Goal: Task Accomplishment & Management: Complete application form

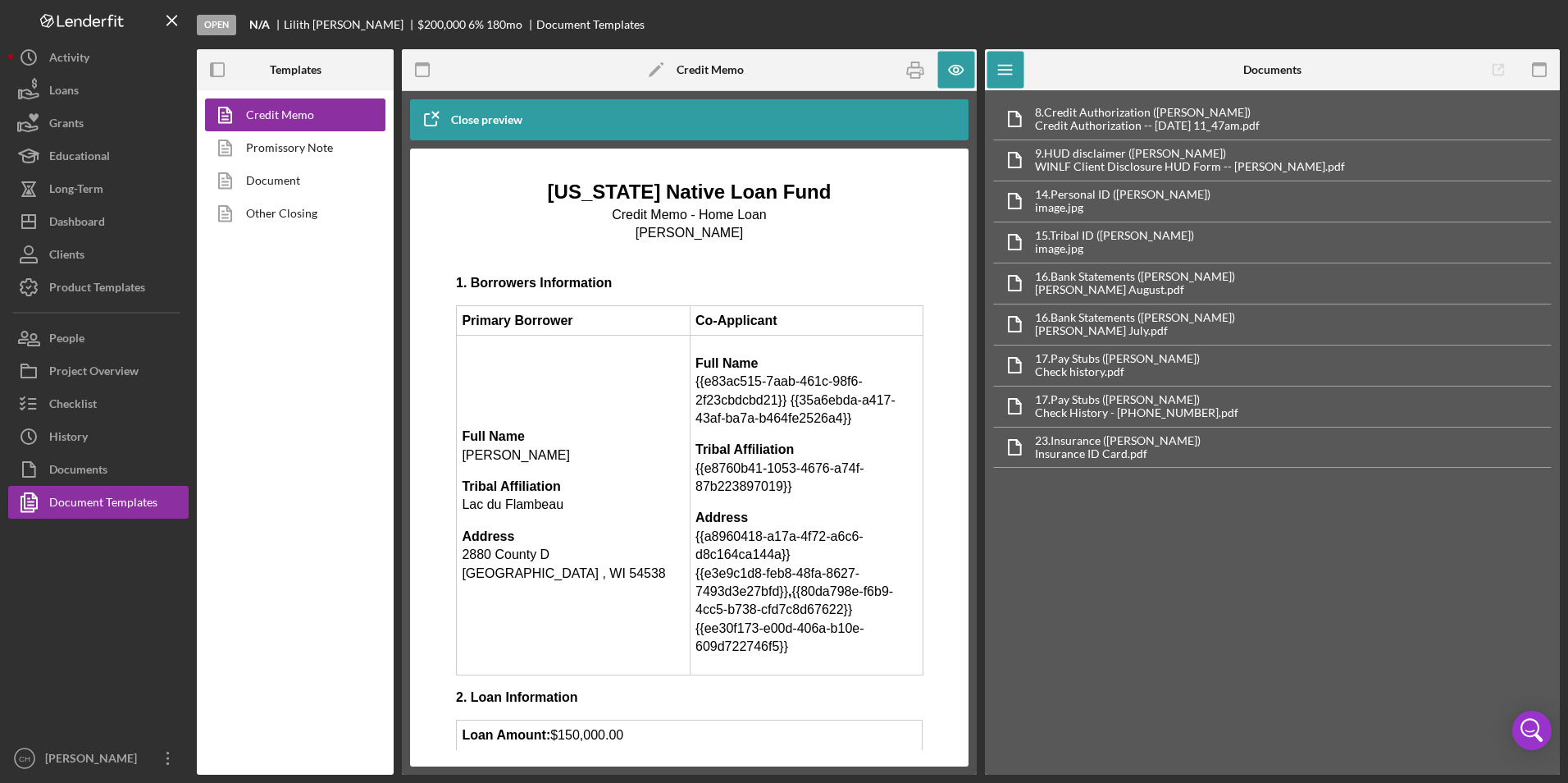
scroll to position [246, 0]
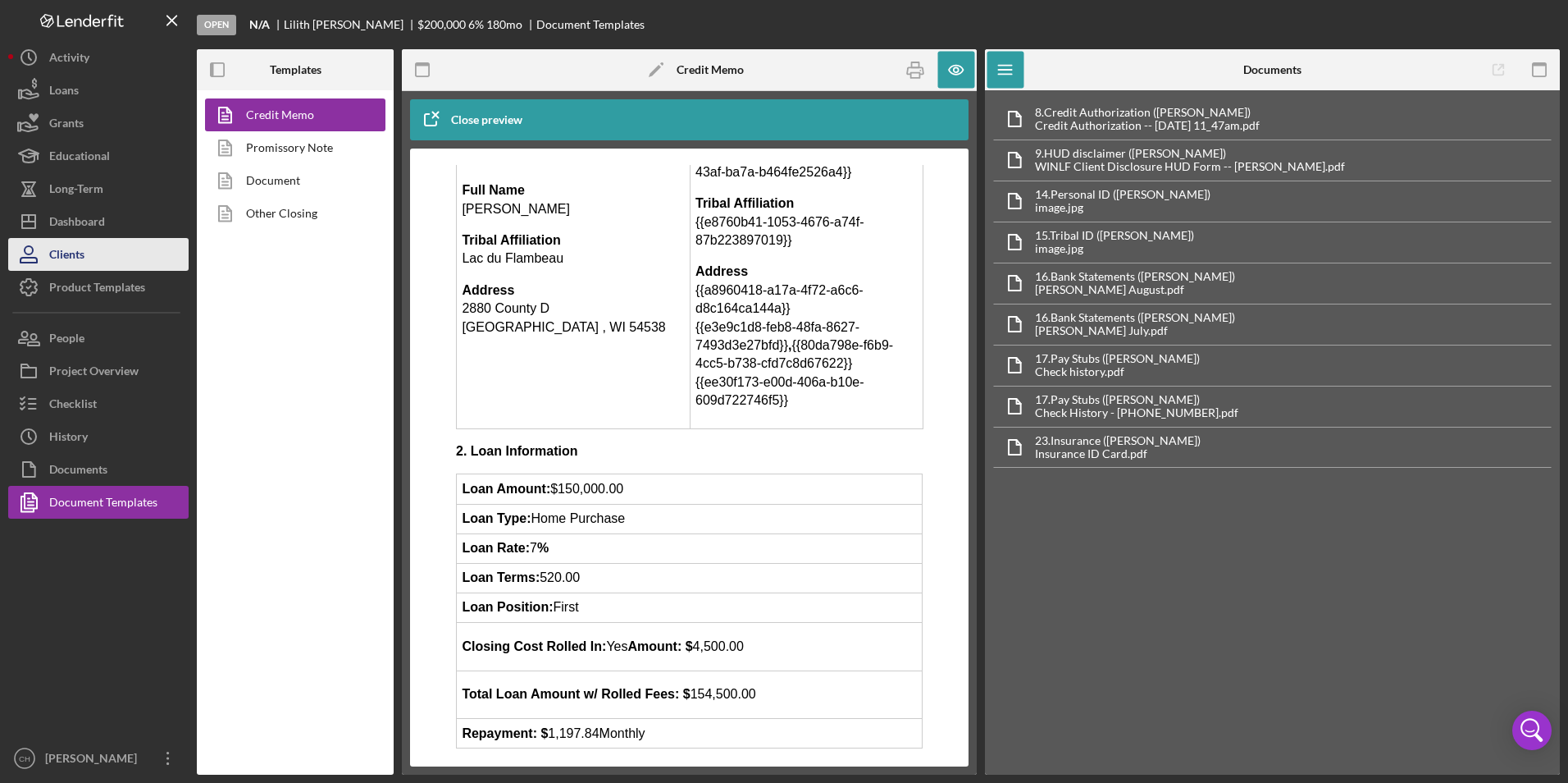
click at [84, 244] on div "Clients" at bounding box center [66, 256] width 36 height 37
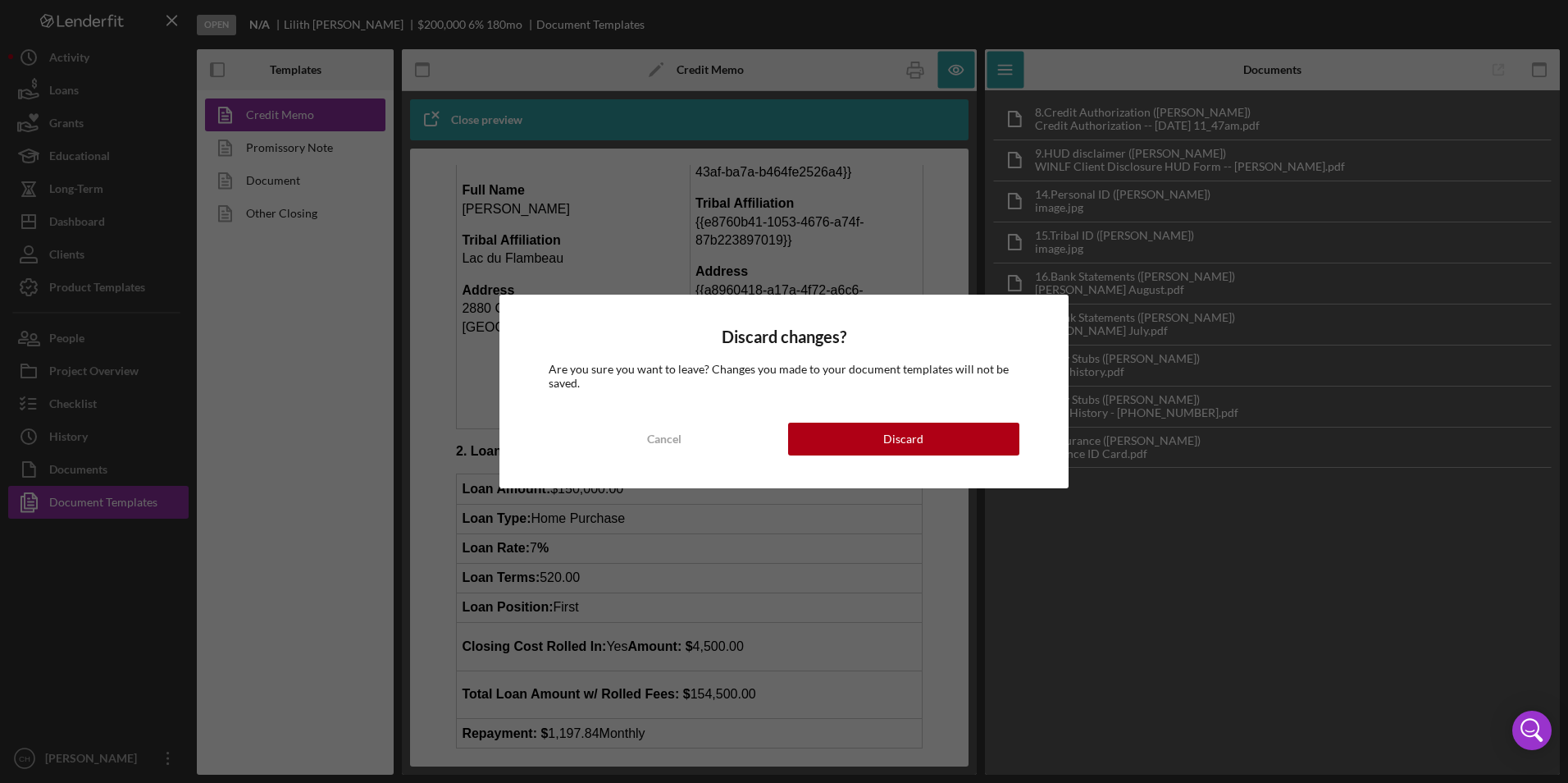
click at [103, 225] on div "Discard changes? Are you sure you want to leave? Changes you made to your docum…" at bounding box center [784, 392] width 1568 height 783
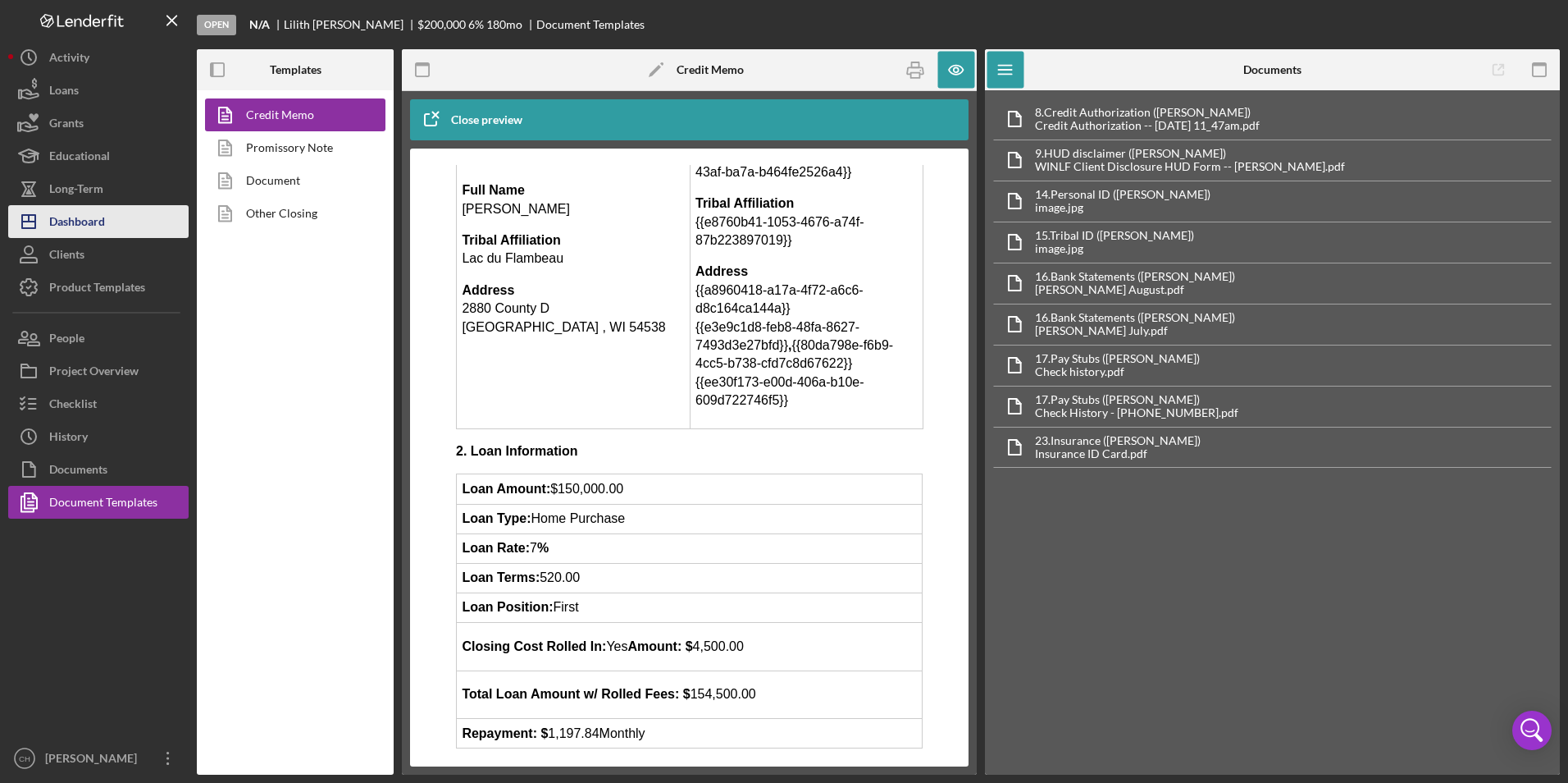
click at [74, 210] on div "Dashboard" at bounding box center [76, 223] width 55 height 37
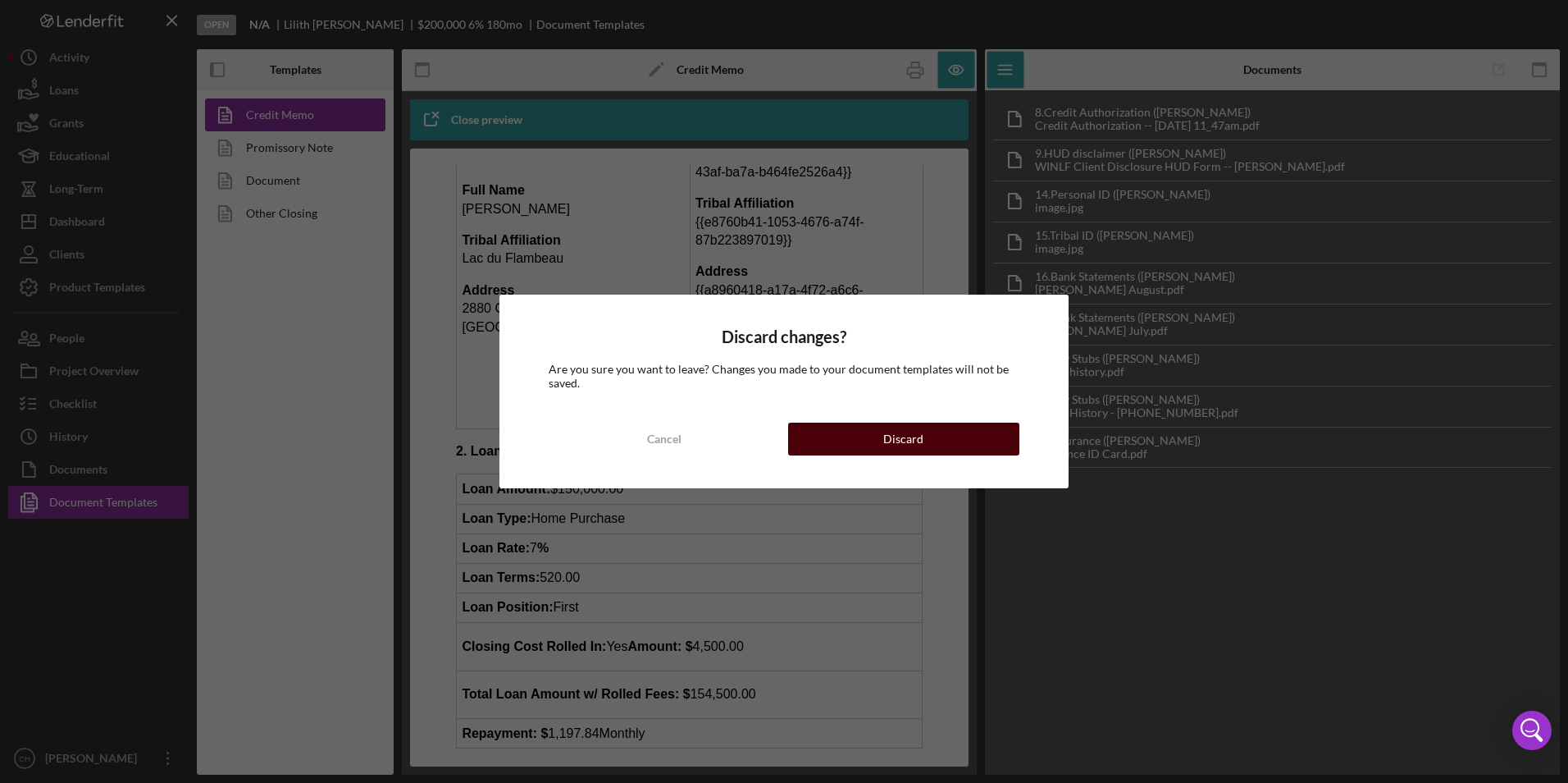
click at [918, 439] on div "Discard" at bounding box center [903, 439] width 41 height 33
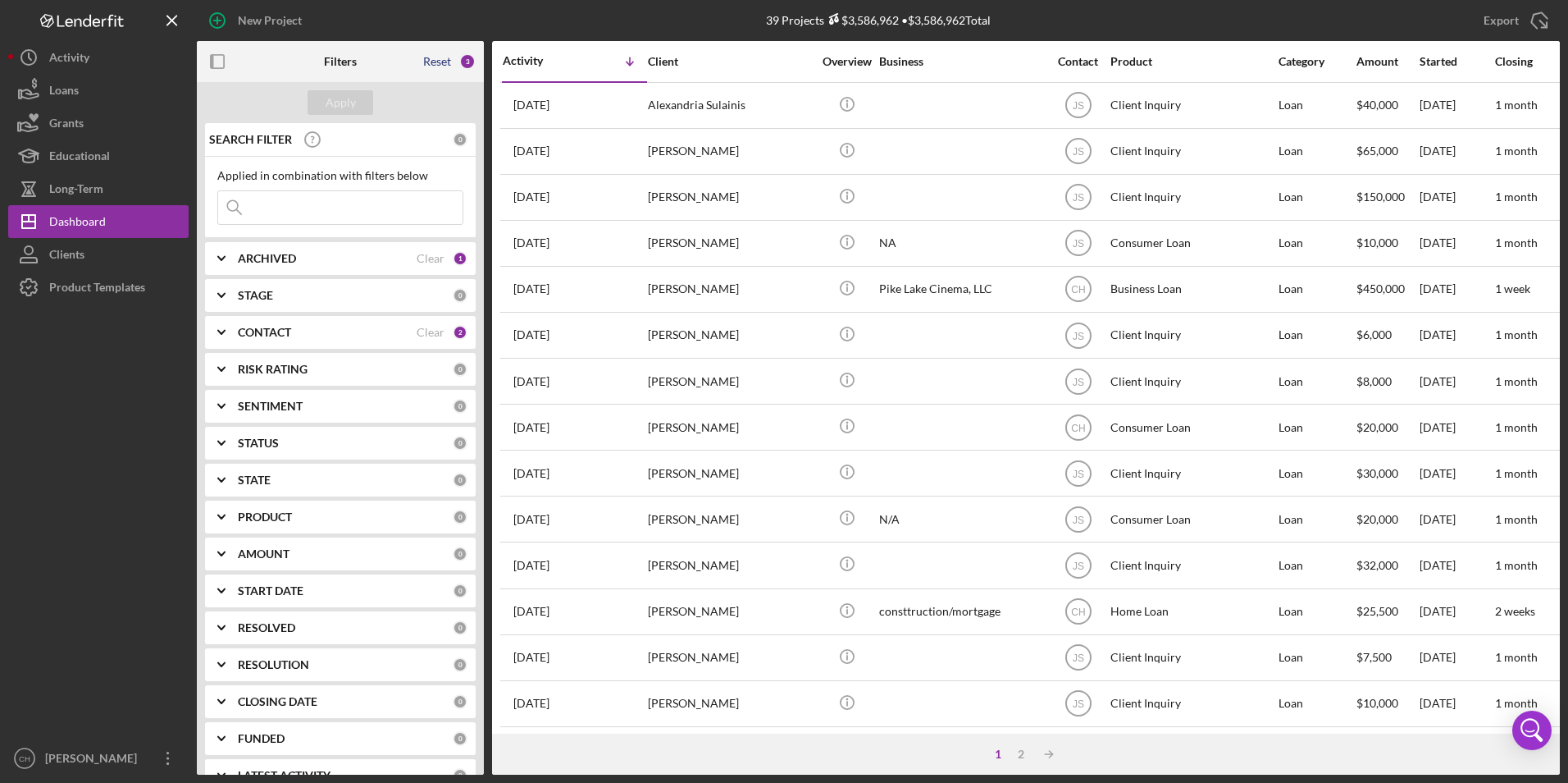
click at [429, 58] on div "Reset" at bounding box center [437, 61] width 28 height 13
click at [345, 108] on div "Apply" at bounding box center [340, 103] width 31 height 25
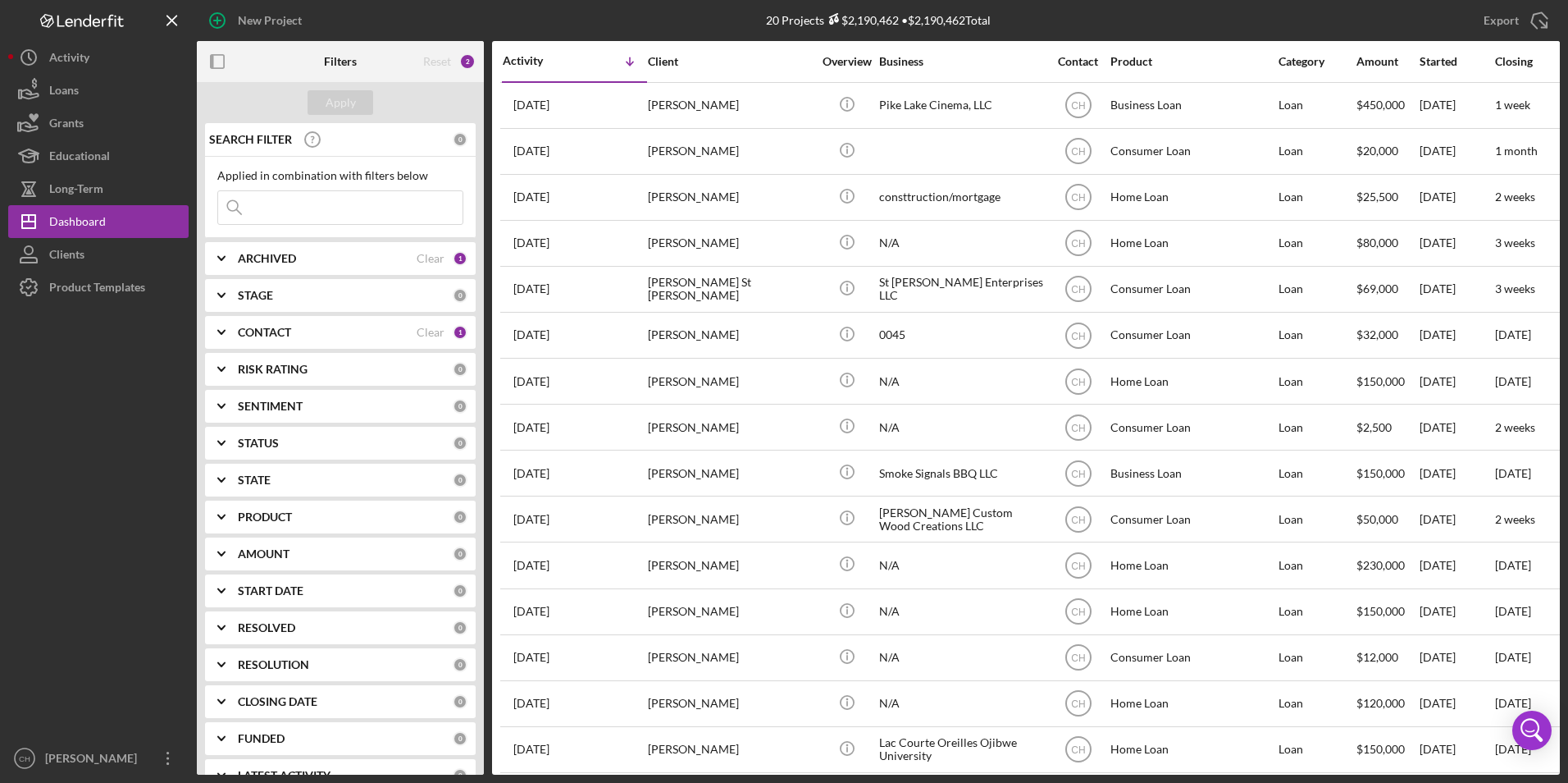
click at [271, 256] on b "ARCHIVED" at bounding box center [266, 258] width 58 height 13
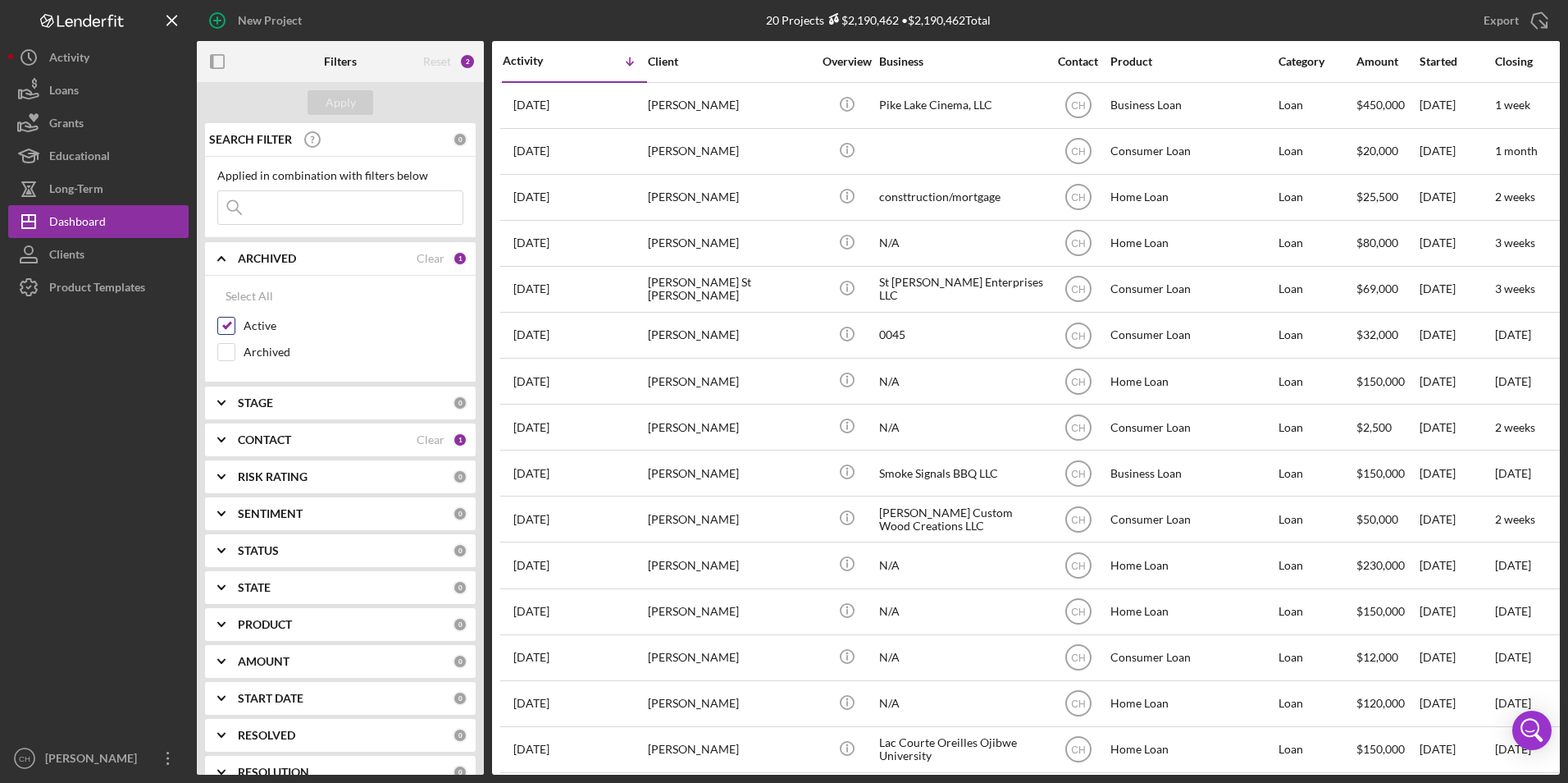
click at [228, 323] on input "Active" at bounding box center [227, 326] width 17 height 17
checkbox input "false"
click at [225, 349] on input "Archived" at bounding box center [227, 352] width 17 height 17
checkbox input "true"
click at [275, 209] on input at bounding box center [340, 208] width 244 height 33
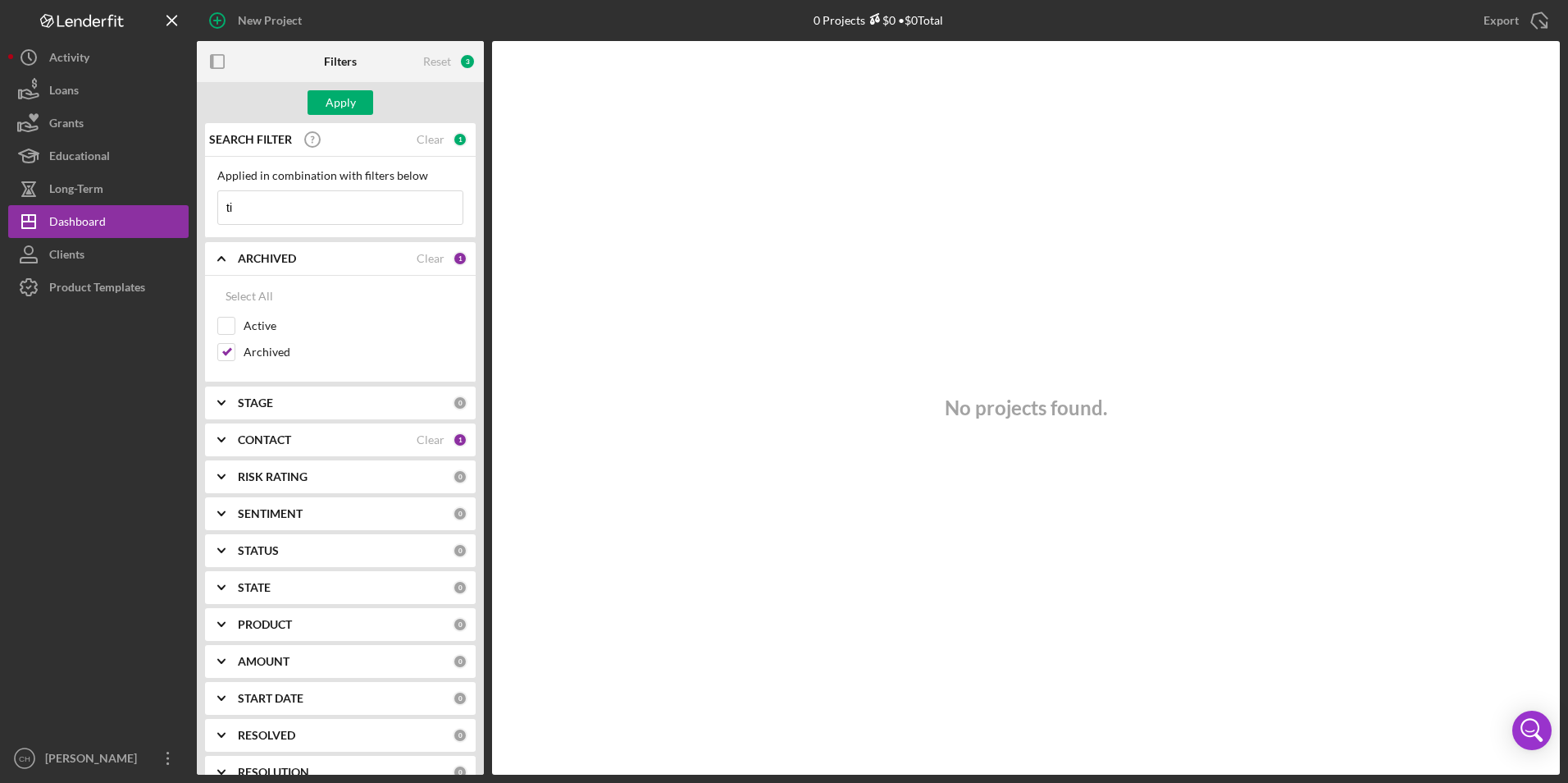
type input "t"
click at [249, 447] on div "CONTACT Clear 1" at bounding box center [352, 440] width 230 height 15
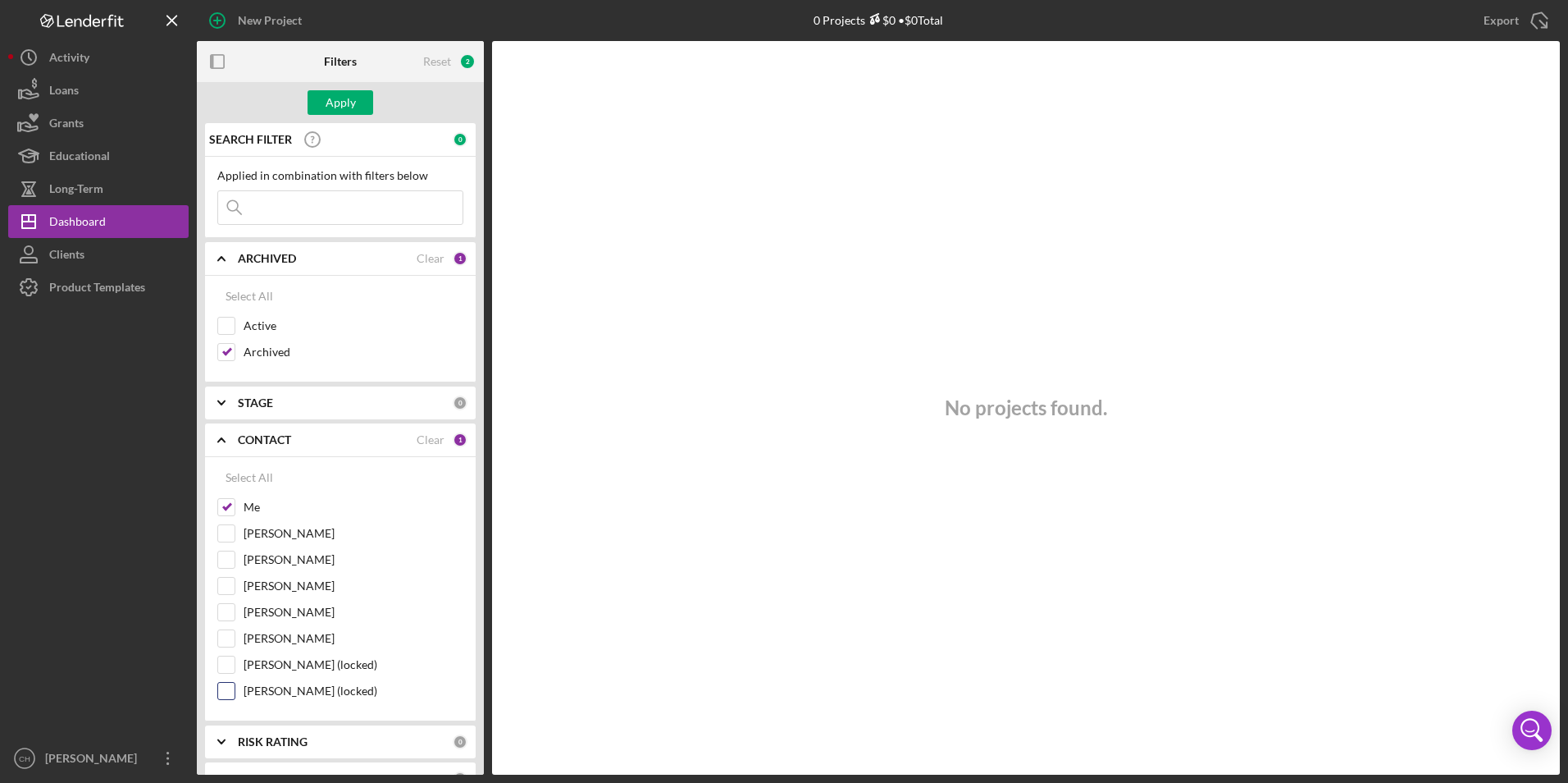
click at [227, 695] on input "[PERSON_NAME] (locked)" at bounding box center [227, 691] width 17 height 17
checkbox input "true"
click at [355, 108] on button "Apply" at bounding box center [340, 103] width 65 height 25
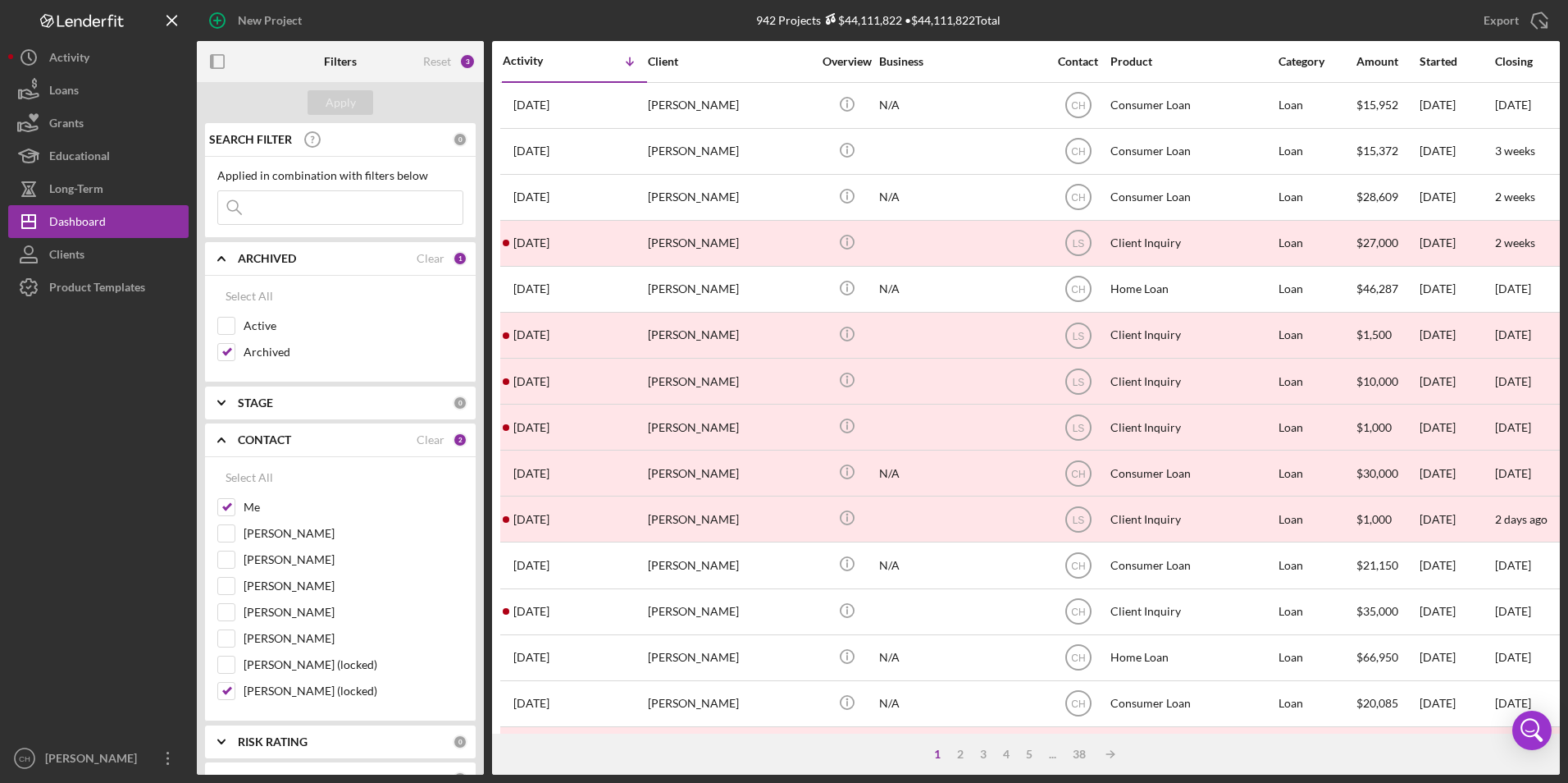
click at [281, 198] on input at bounding box center [340, 208] width 244 height 33
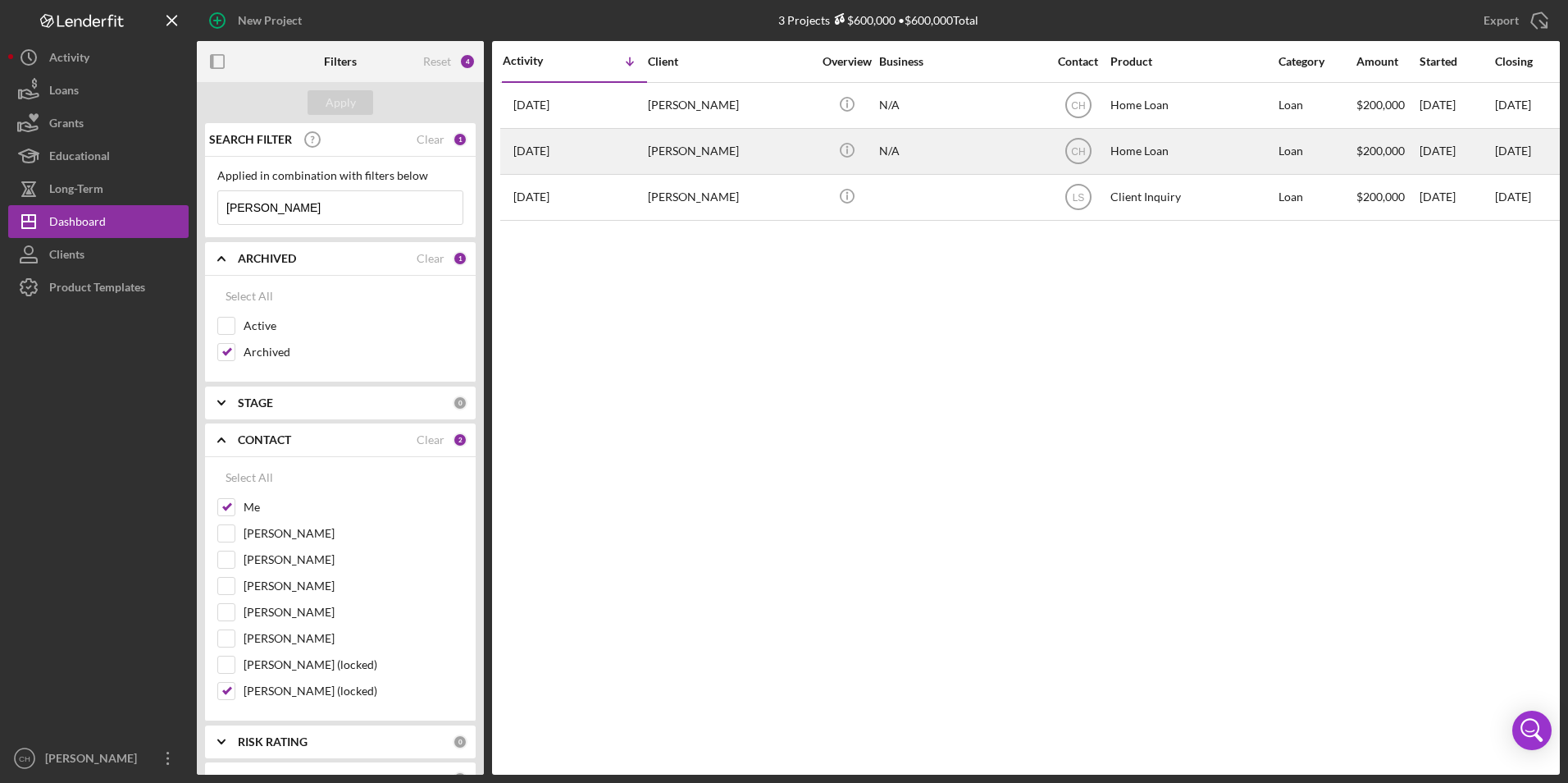
type input "[PERSON_NAME]"
click at [910, 151] on div "N/A" at bounding box center [961, 151] width 164 height 44
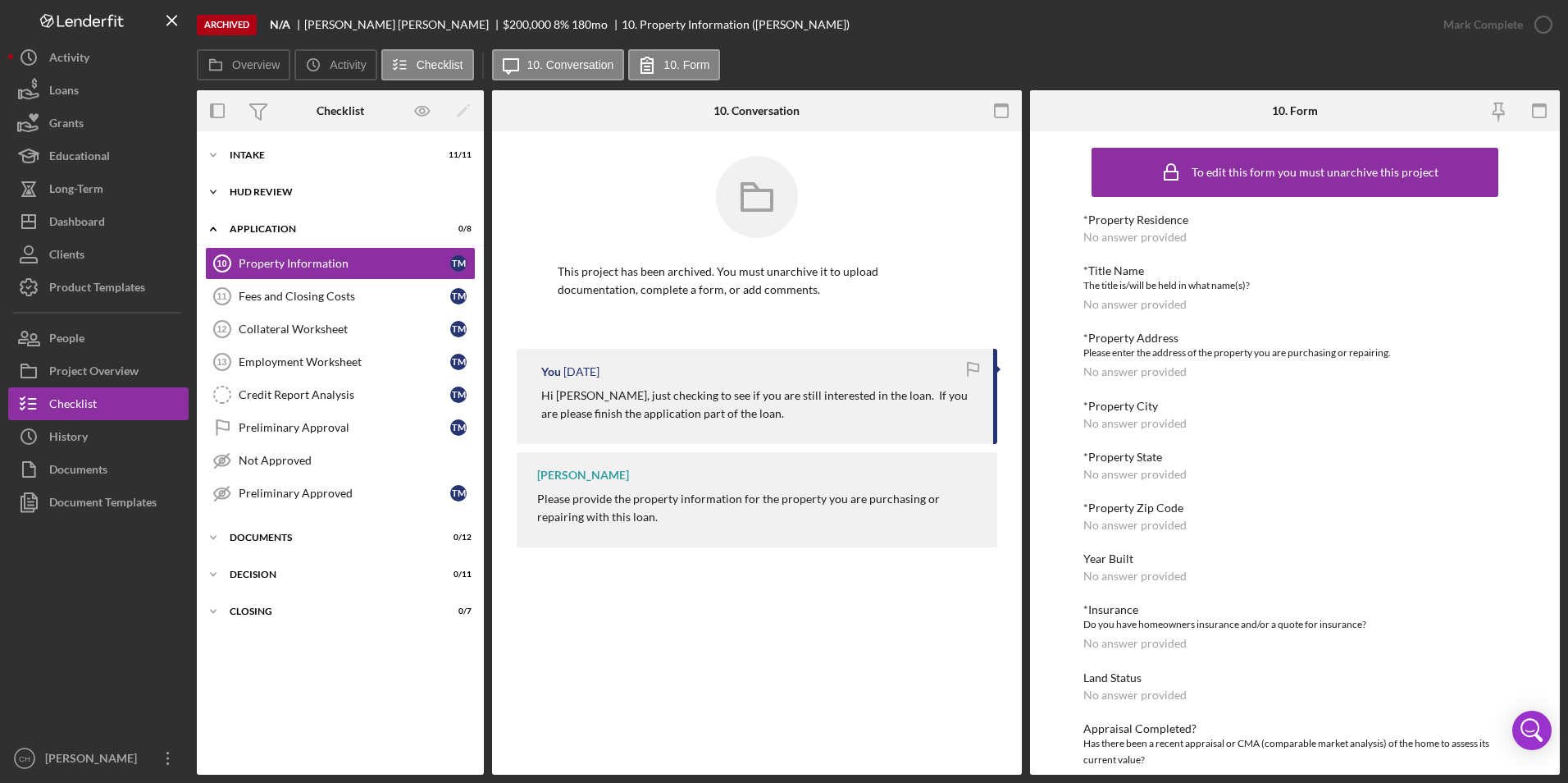
click at [211, 192] on icon "Icon/Expander" at bounding box center [213, 192] width 33 height 33
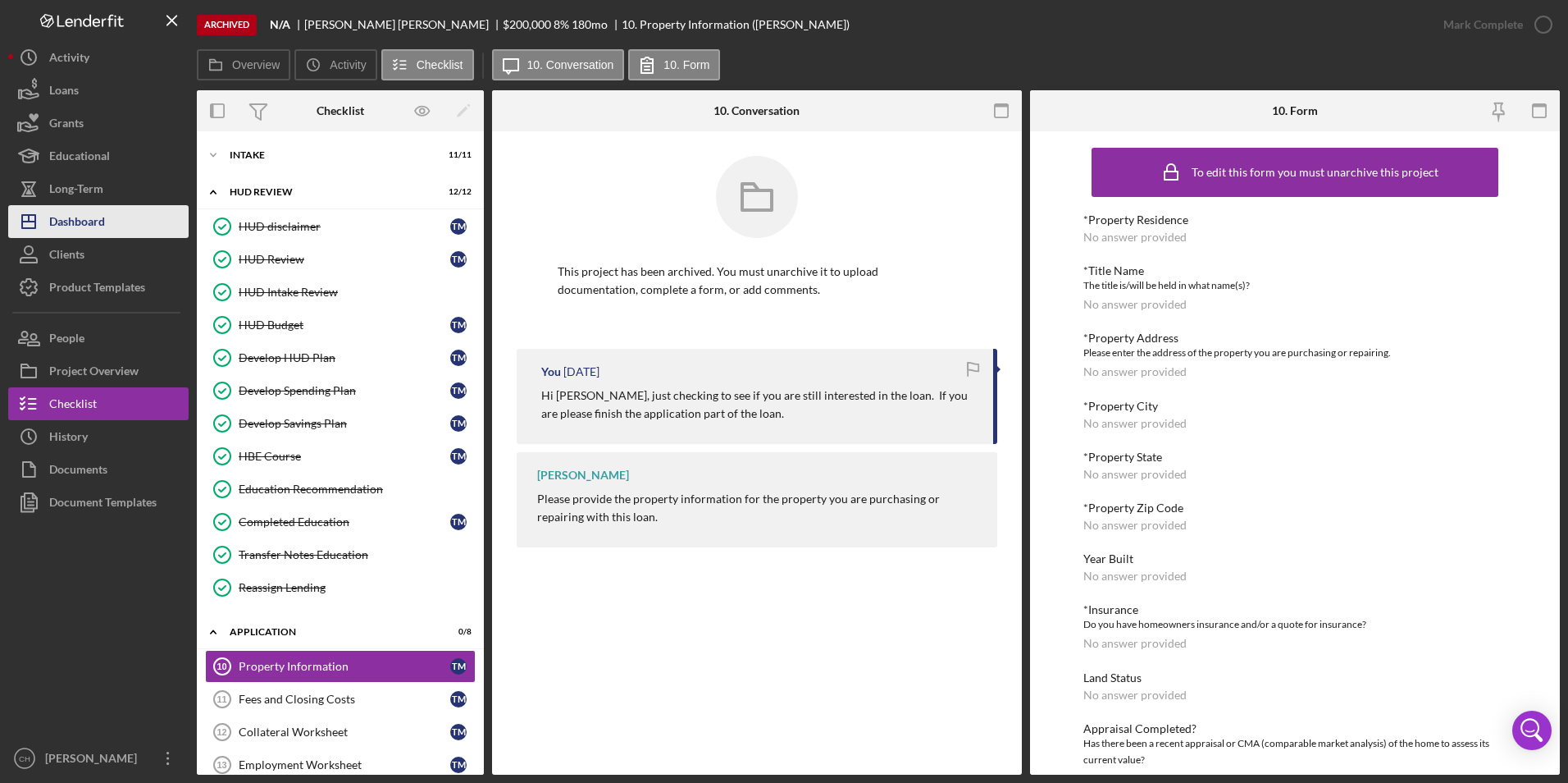
click at [98, 215] on div "Dashboard" at bounding box center [76, 223] width 55 height 37
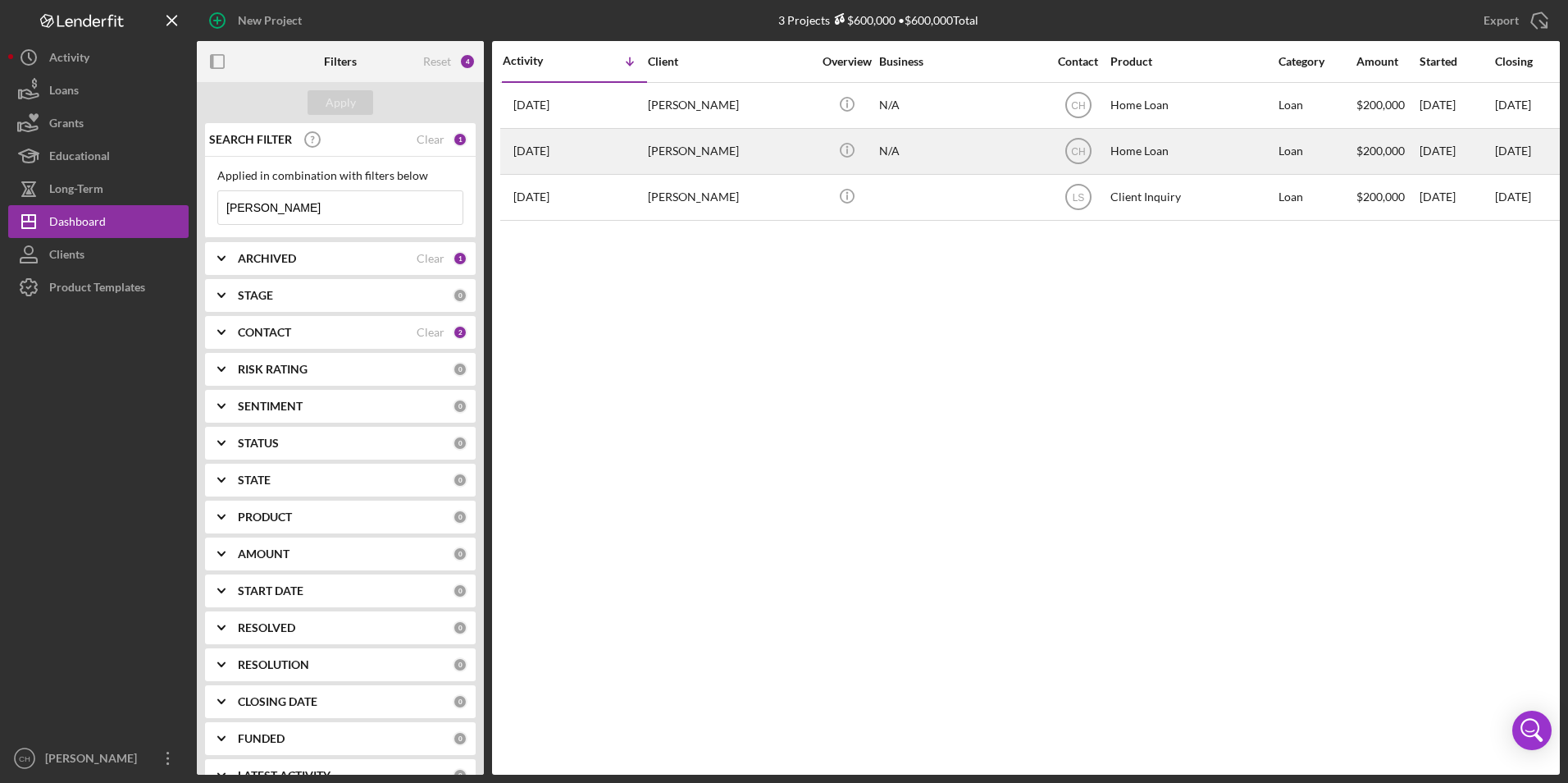
click at [1045, 152] on td "N/A" at bounding box center [962, 151] width 168 height 46
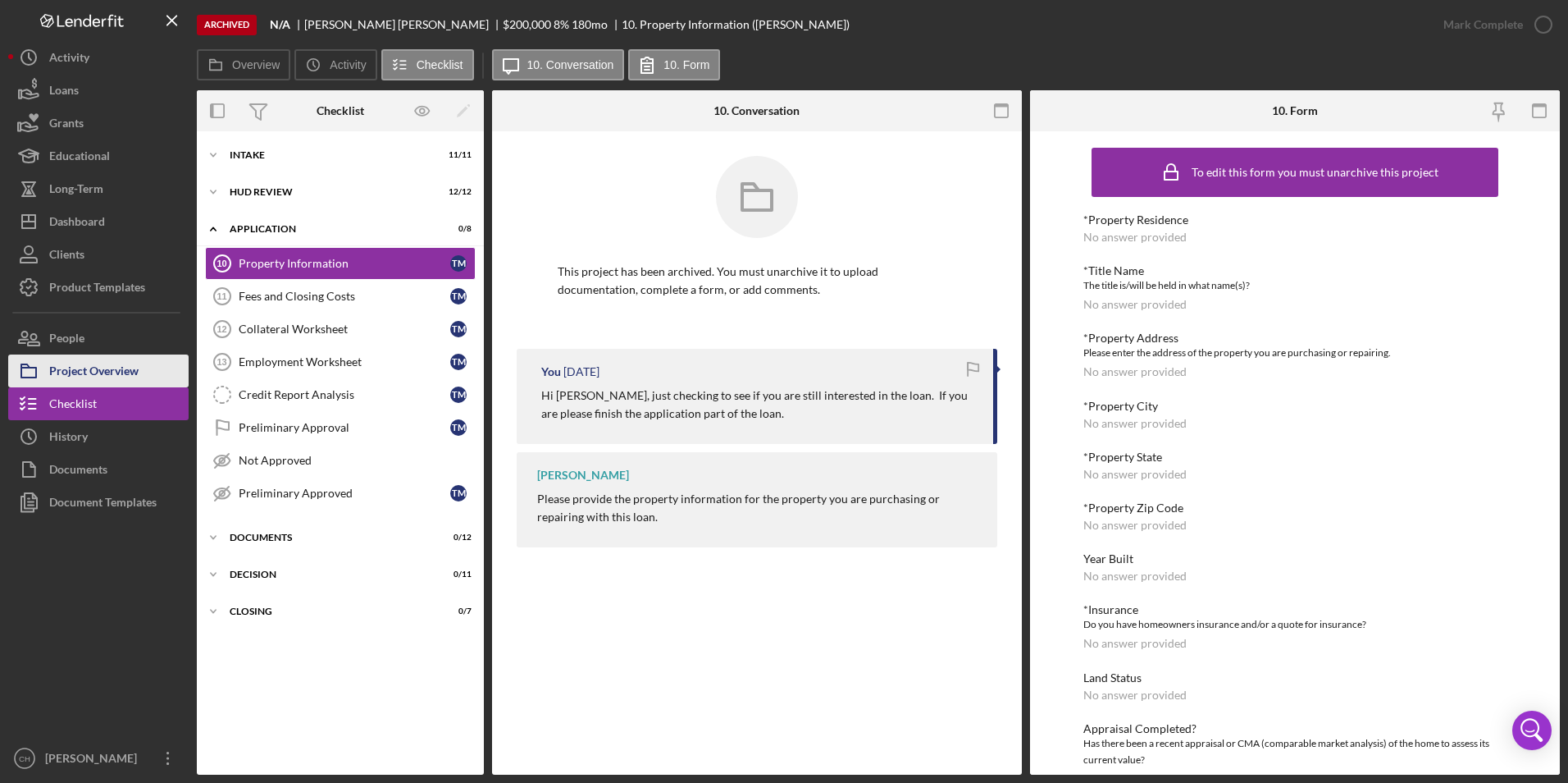
click at [98, 360] on div "Project Overview" at bounding box center [94, 372] width 89 height 37
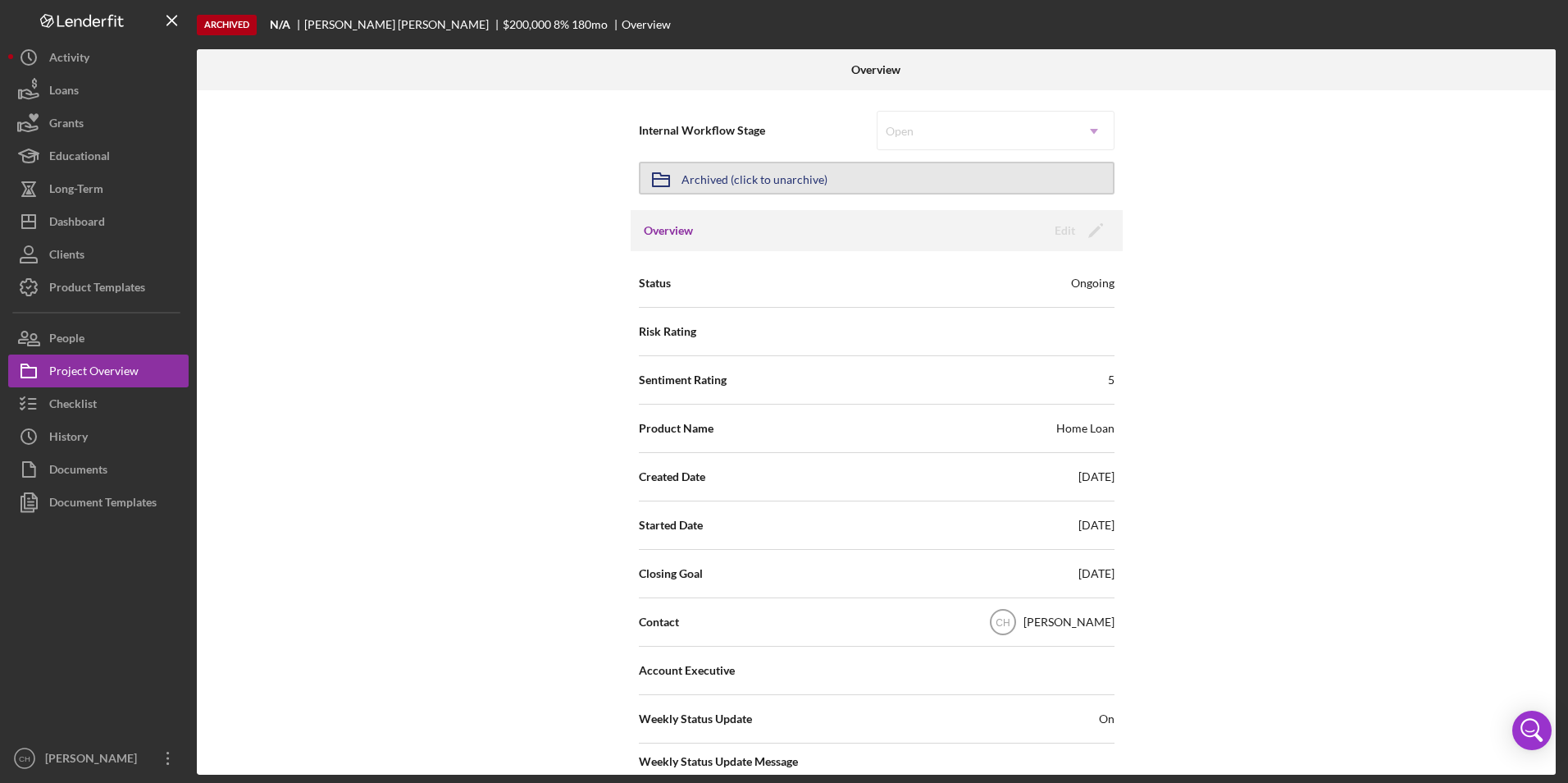
click at [867, 179] on button "Icon/Archived Archived (click to unarchive)" at bounding box center [876, 178] width 476 height 33
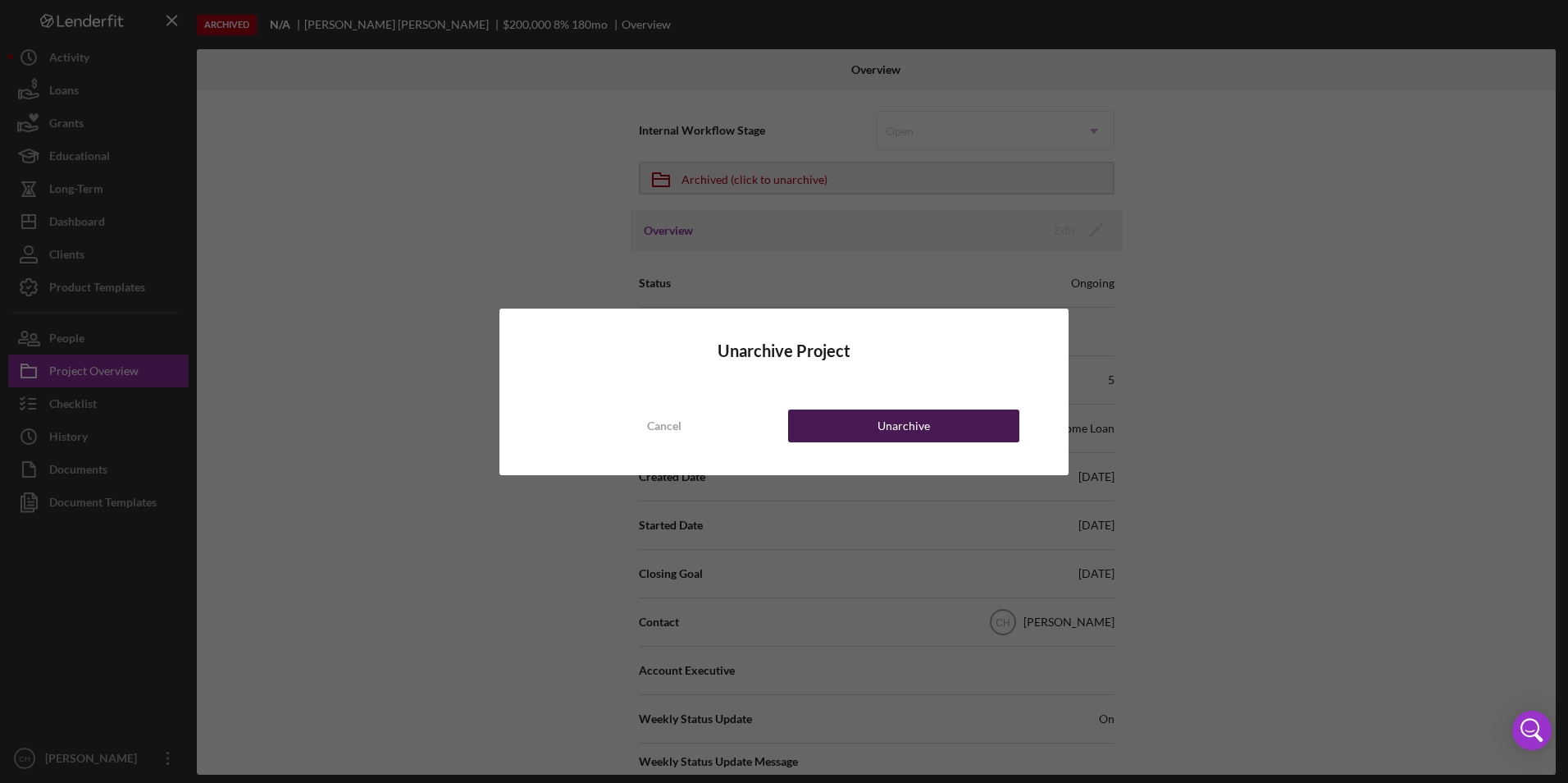
click at [910, 424] on div "Unarchive" at bounding box center [904, 426] width 52 height 33
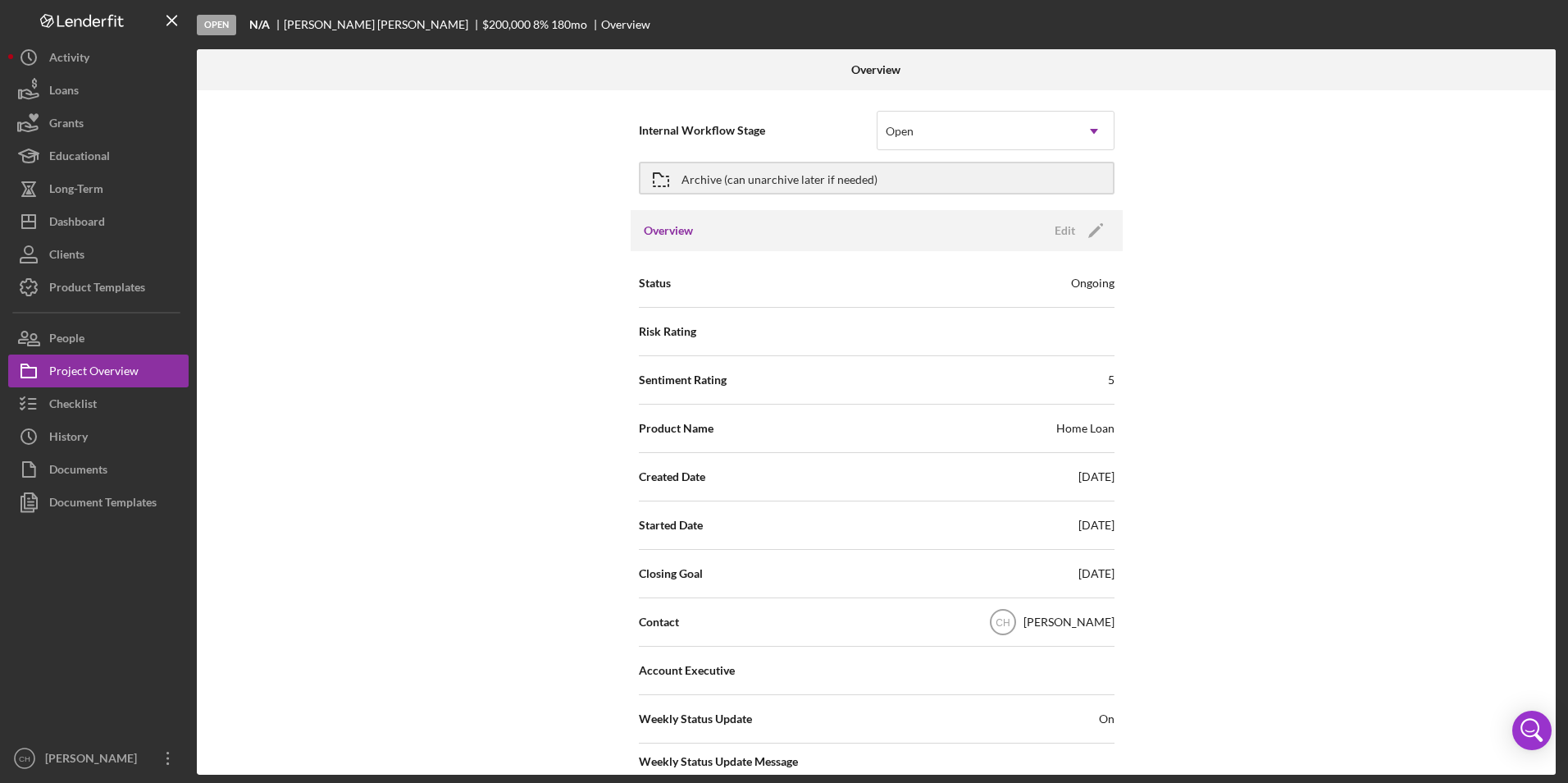
click at [1179, 372] on div "Internal Workflow Stage Open Icon/Dropdown Arrow Archive (can unarchive later i…" at bounding box center [876, 432] width 1359 height 685
click at [107, 226] on button "Icon/Dashboard Dashboard" at bounding box center [98, 222] width 180 height 33
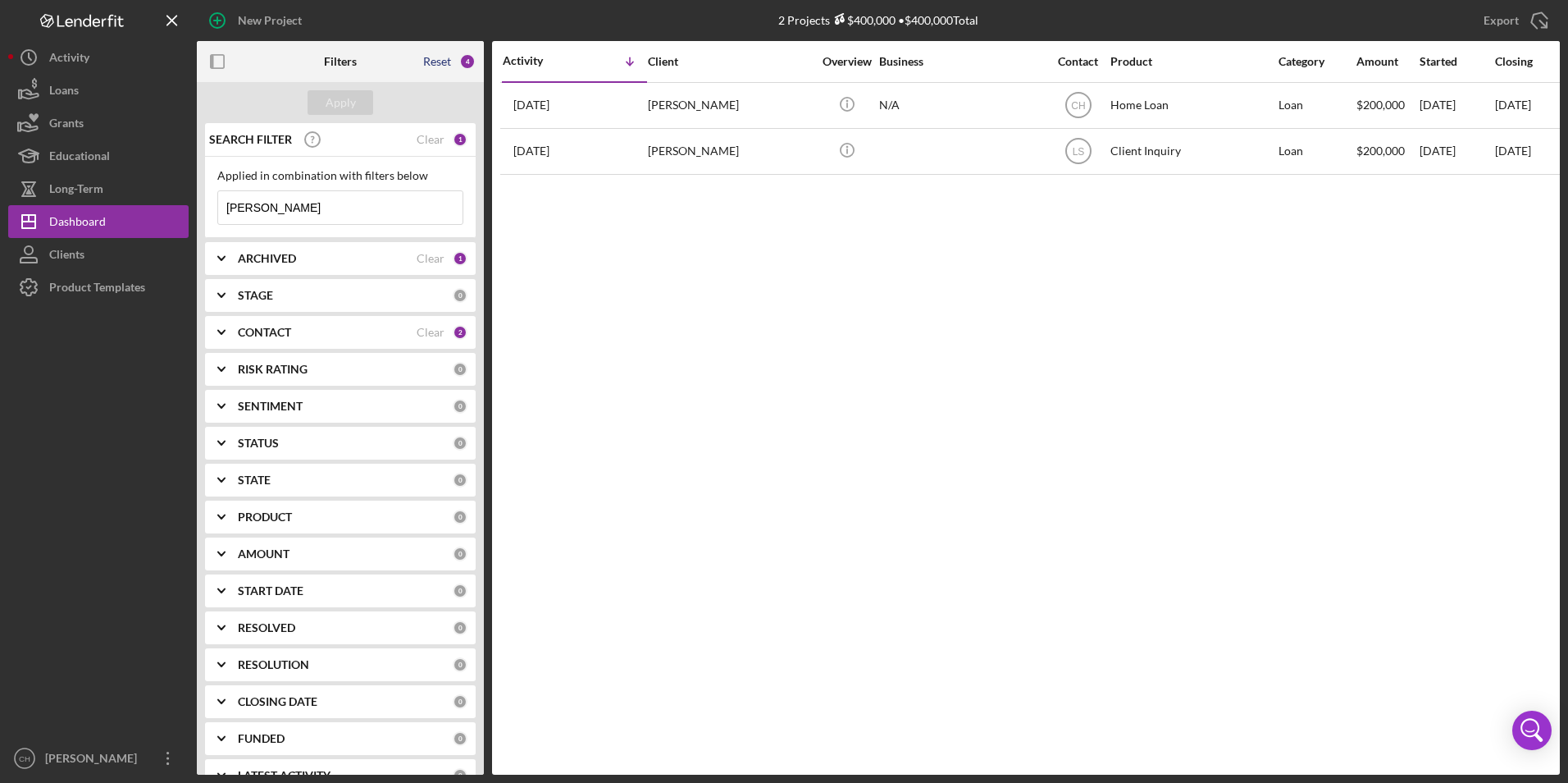
click at [437, 60] on div "Reset" at bounding box center [437, 61] width 28 height 13
click at [342, 96] on div "Apply" at bounding box center [340, 103] width 31 height 25
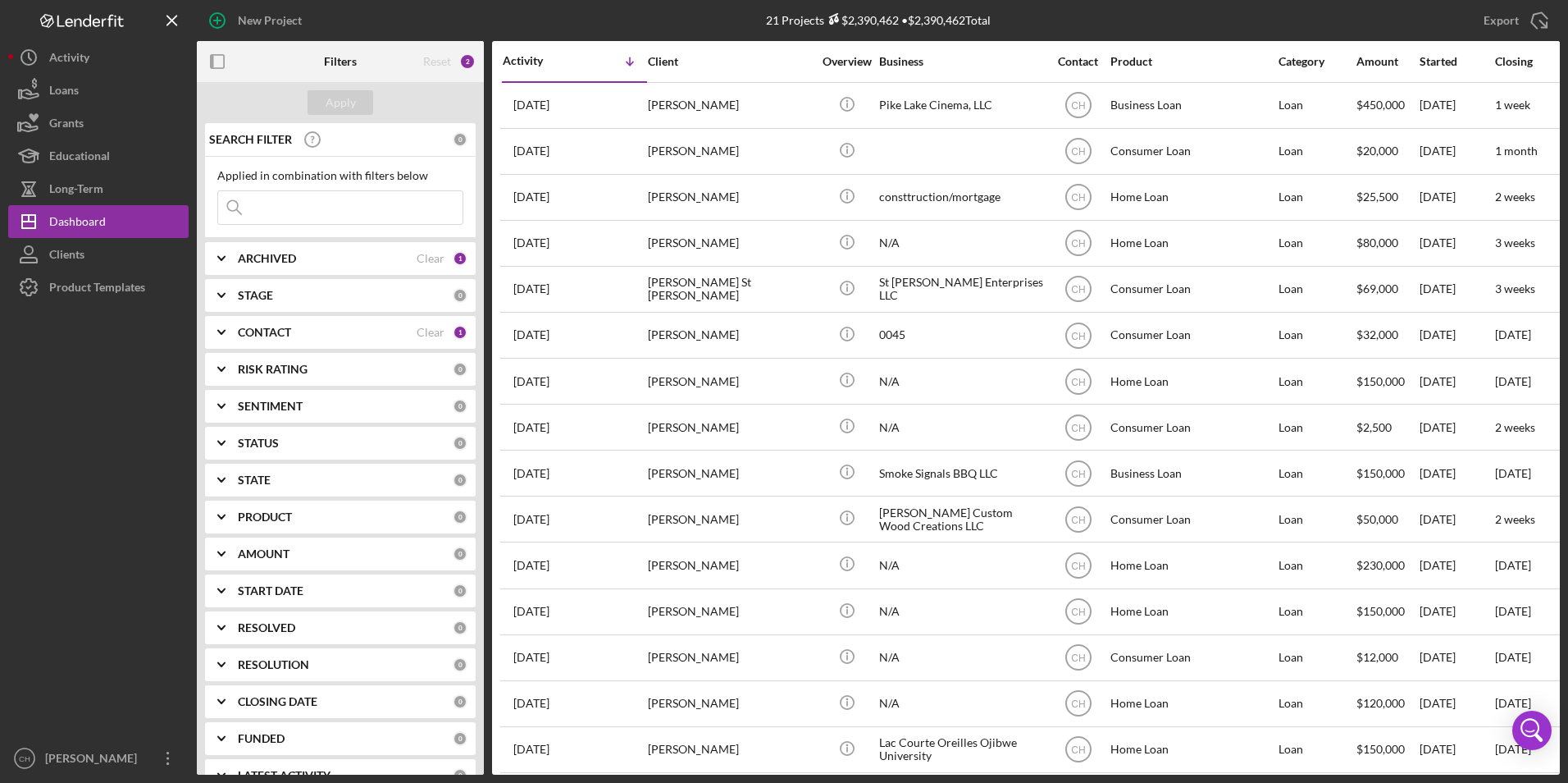
click at [308, 205] on input at bounding box center [340, 208] width 244 height 33
type input "[PERSON_NAME]"
click at [335, 98] on div "Apply" at bounding box center [340, 103] width 31 height 25
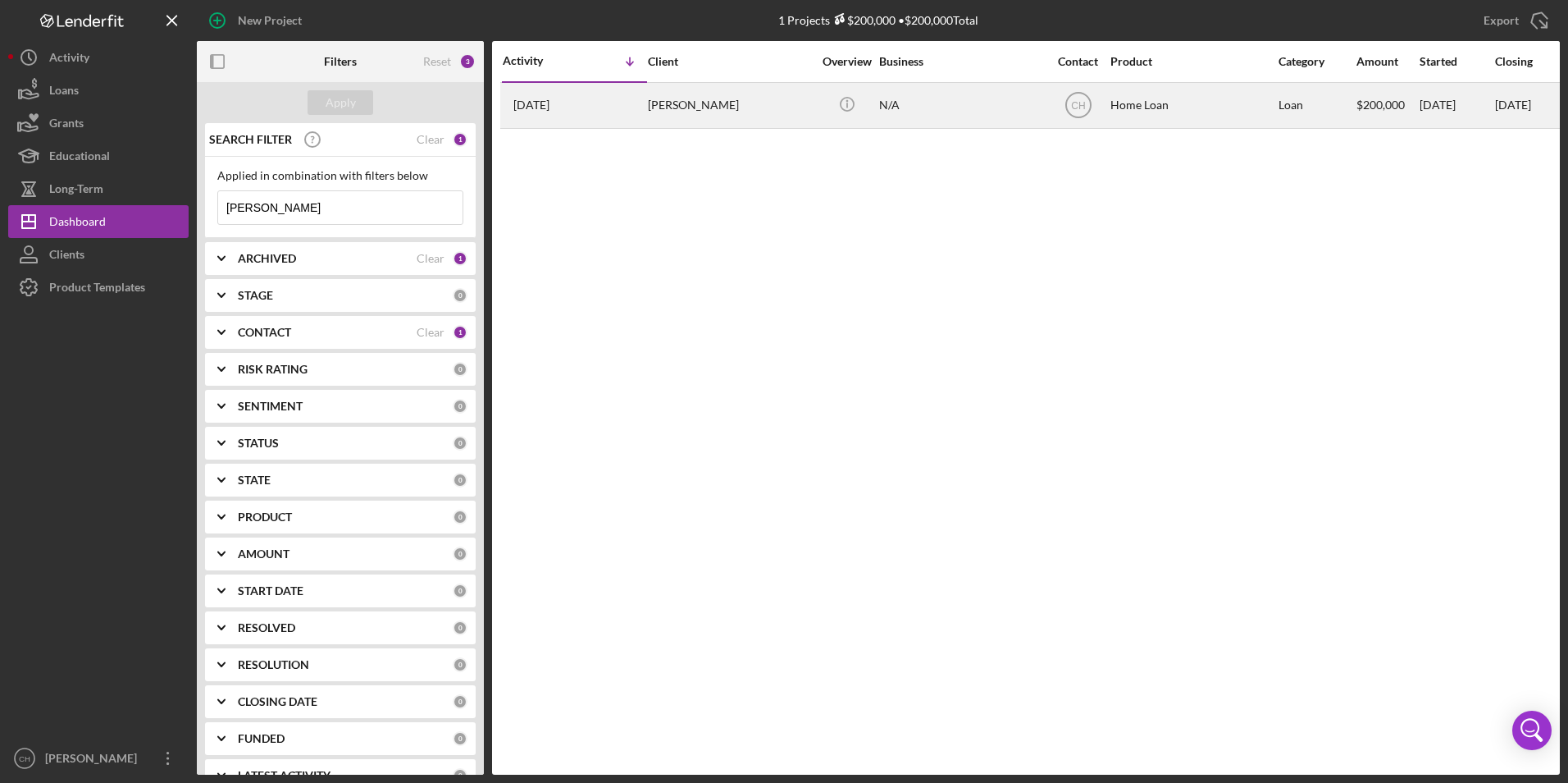
click at [698, 103] on div "[PERSON_NAME]" at bounding box center [730, 105] width 164 height 44
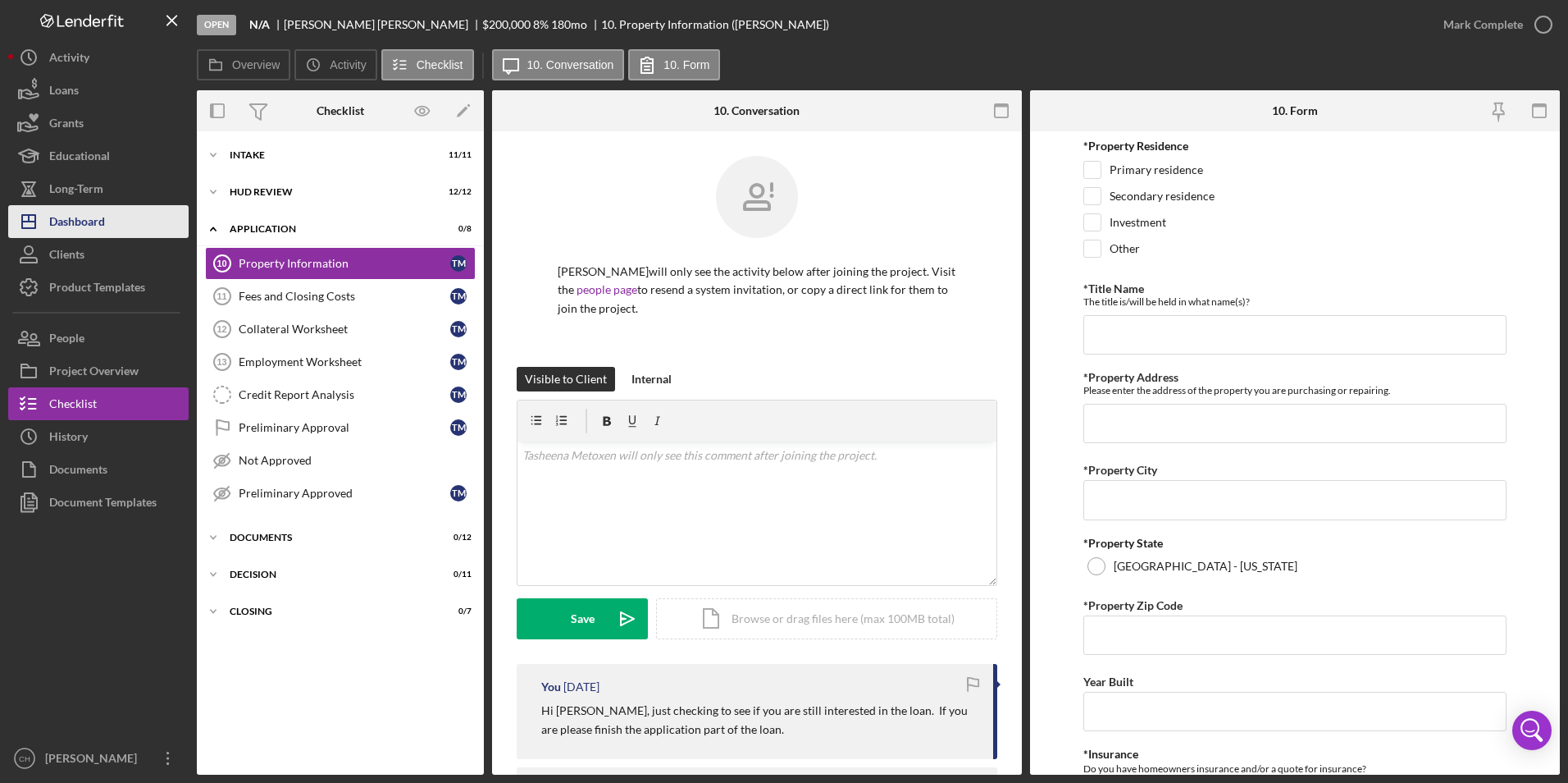
click at [81, 222] on div "Dashboard" at bounding box center [76, 223] width 55 height 37
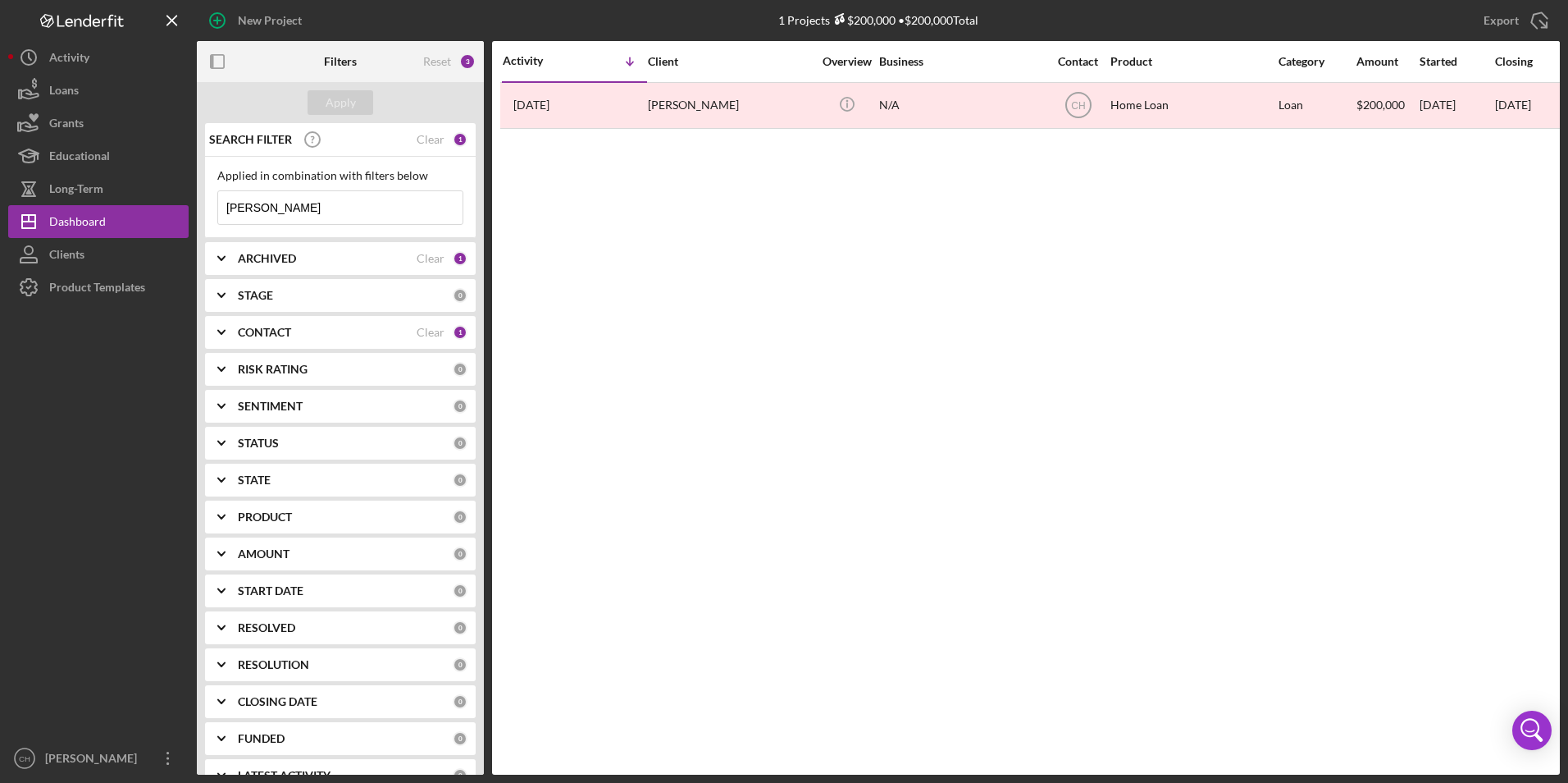
click at [434, 70] on div "Reset 3" at bounding box center [448, 62] width 52 height 41
click at [439, 60] on div "Reset" at bounding box center [437, 61] width 28 height 13
click at [345, 109] on div "Apply" at bounding box center [340, 103] width 31 height 25
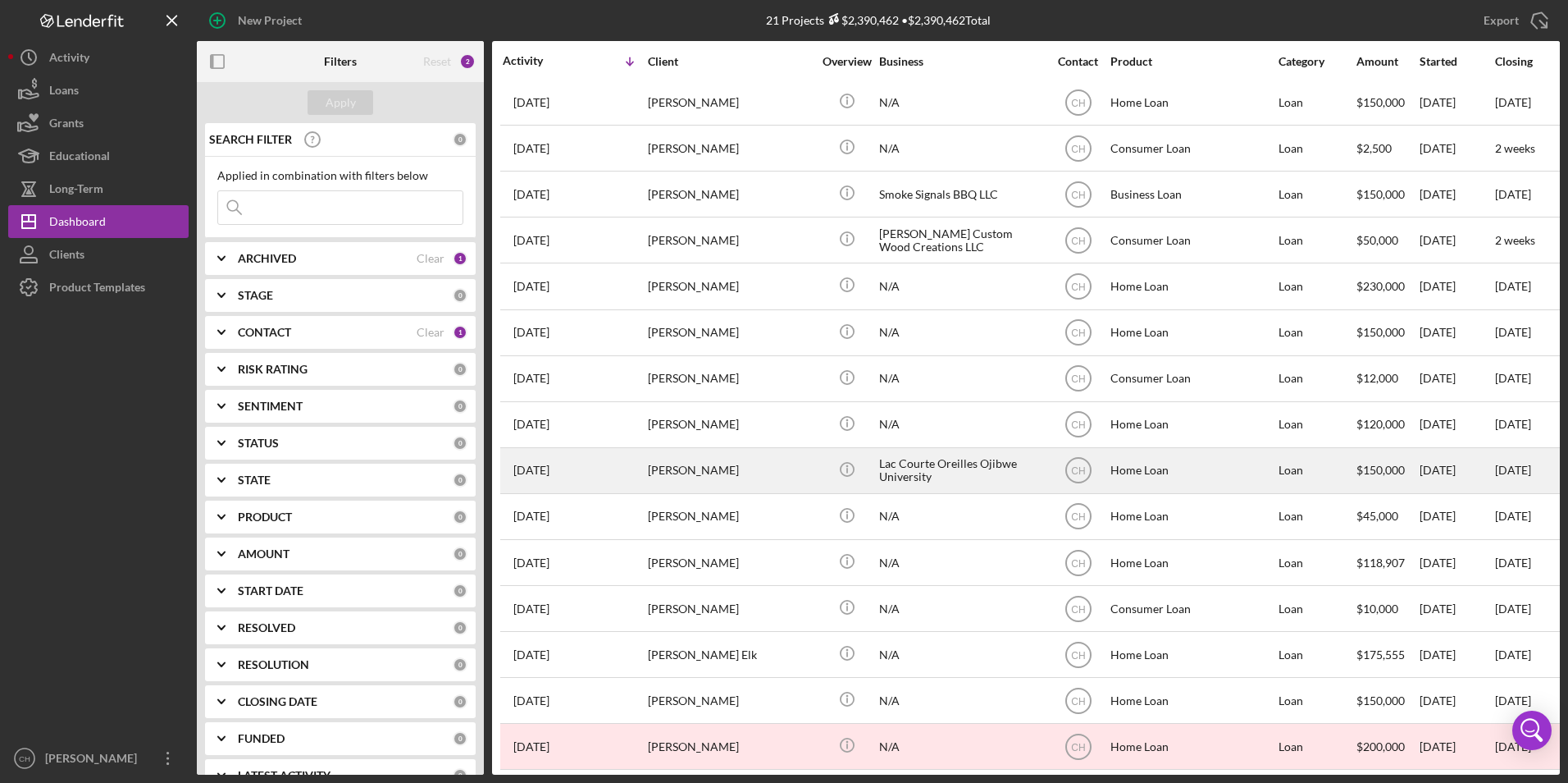
scroll to position [295, 0]
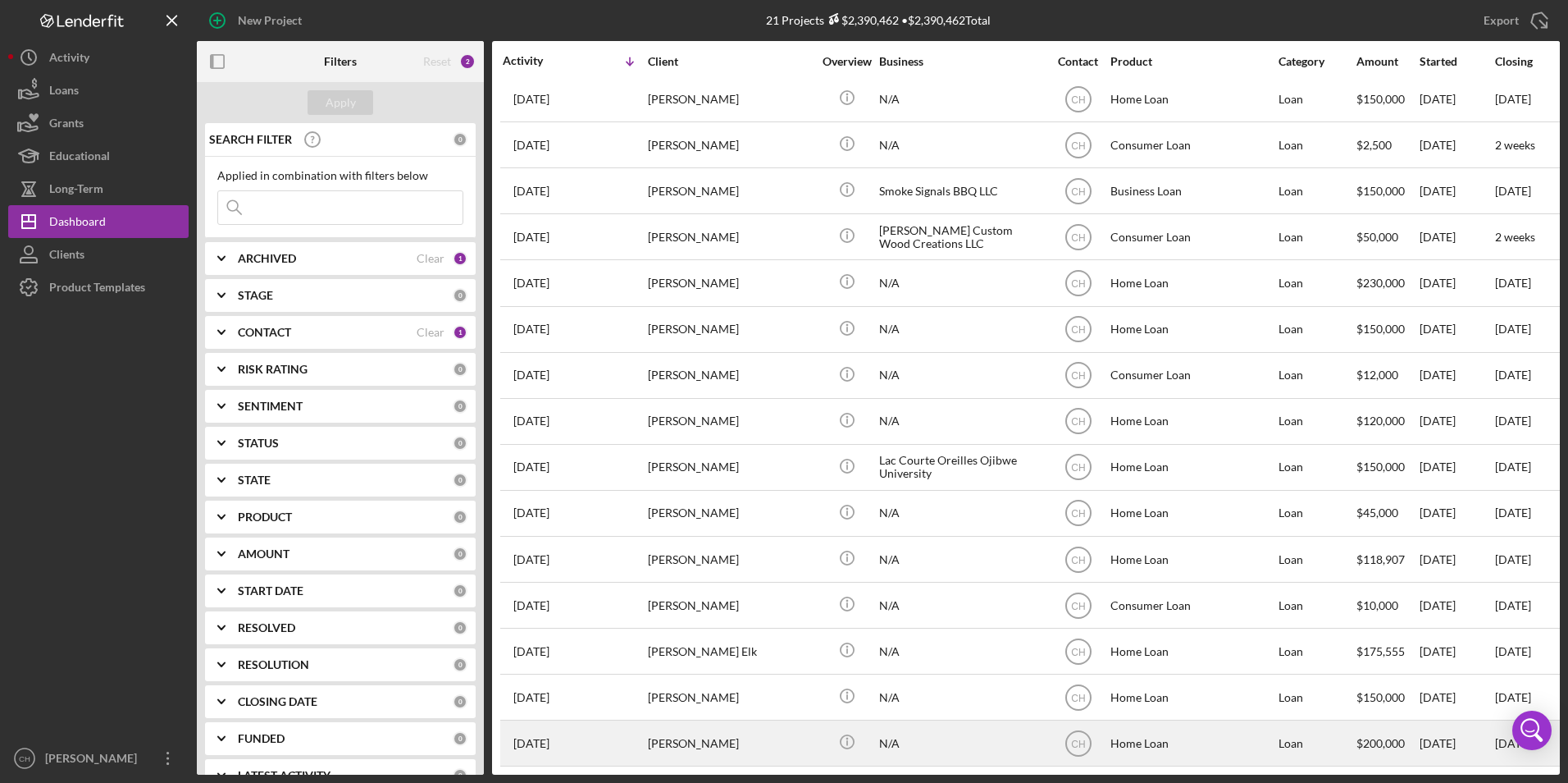
click at [804, 738] on div "[PERSON_NAME]" at bounding box center [730, 742] width 164 height 44
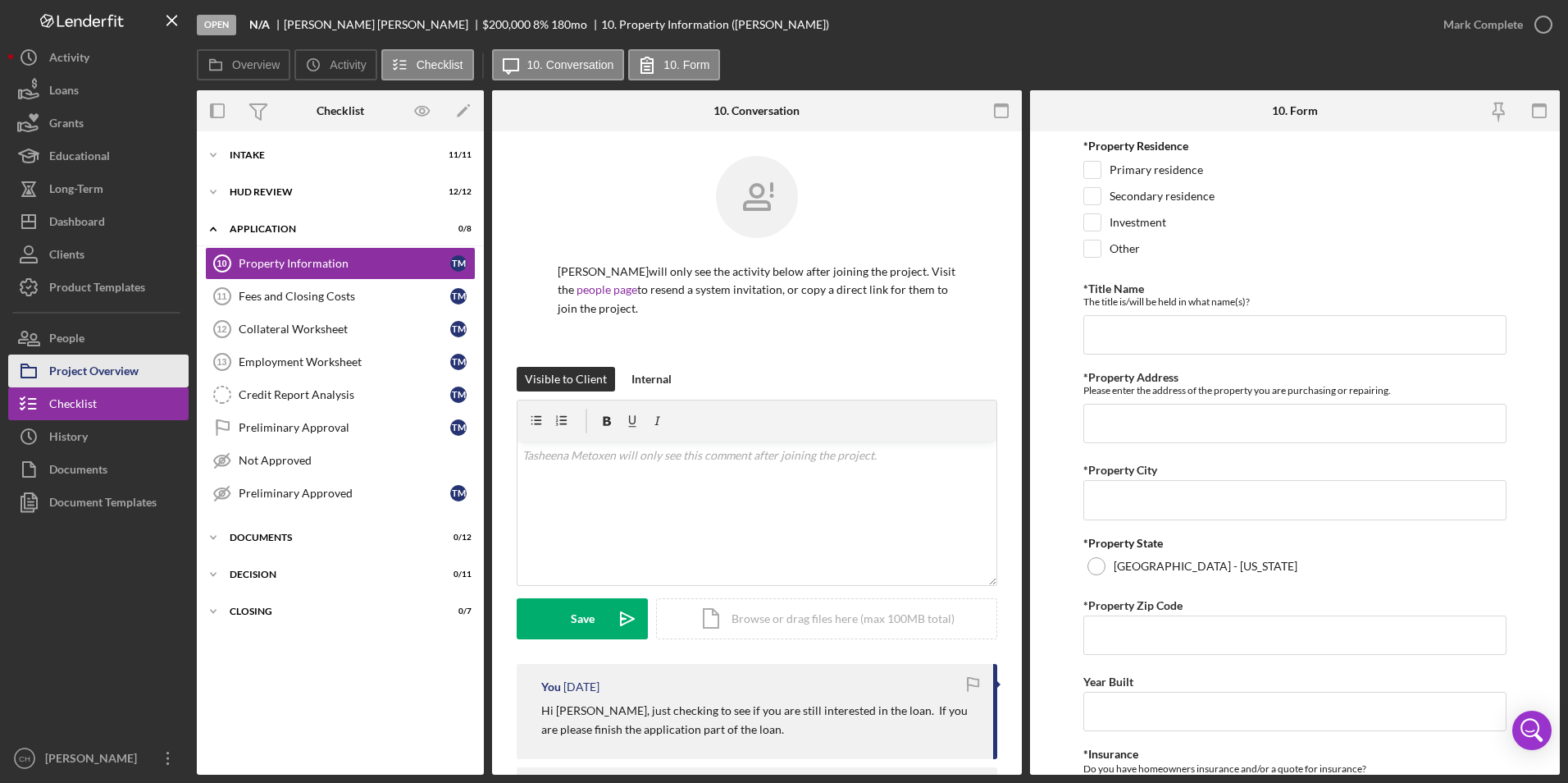
click at [123, 364] on div "Project Overview" at bounding box center [94, 372] width 89 height 37
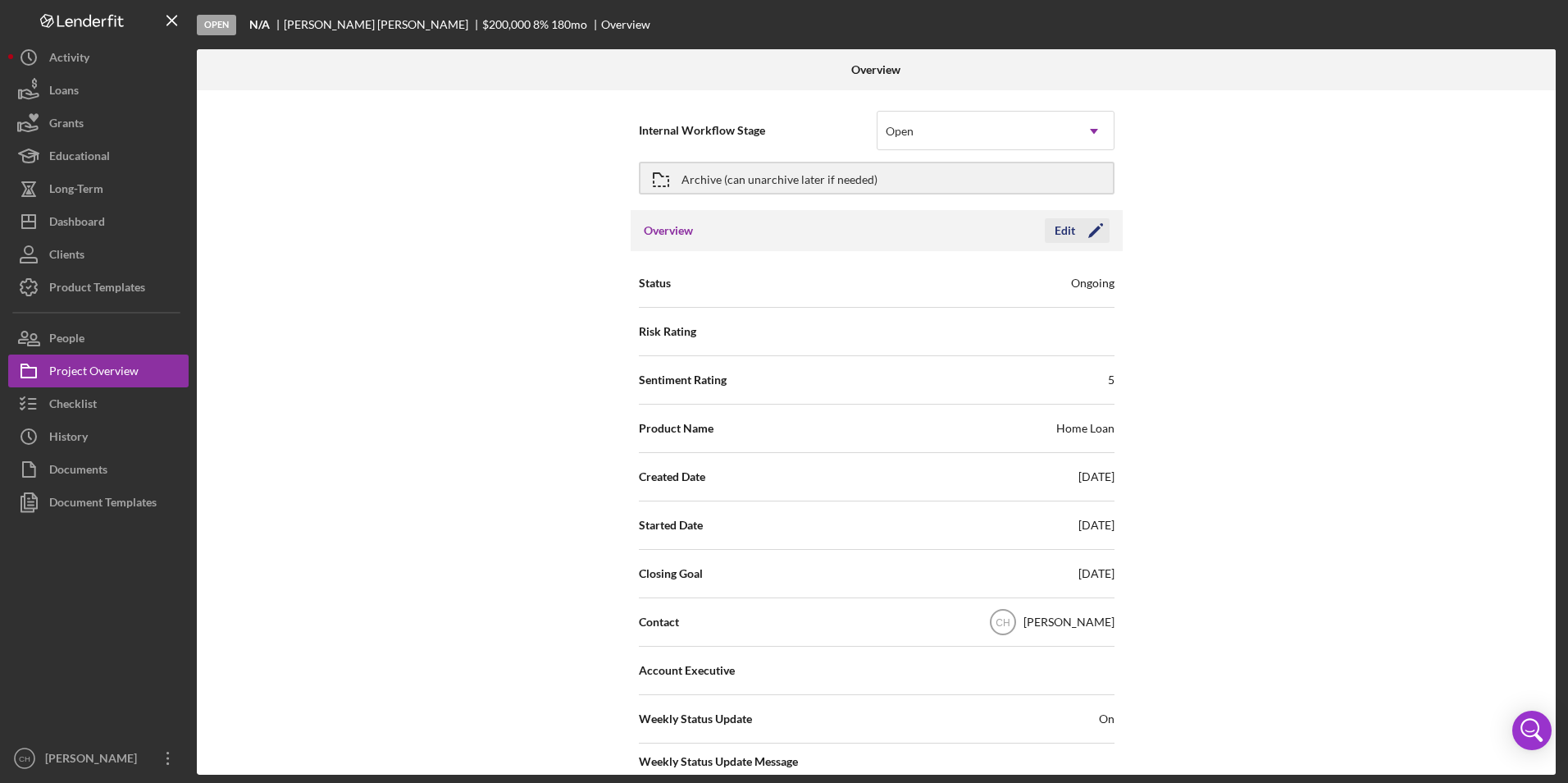
click at [1079, 231] on icon "Icon/Edit" at bounding box center [1096, 231] width 41 height 41
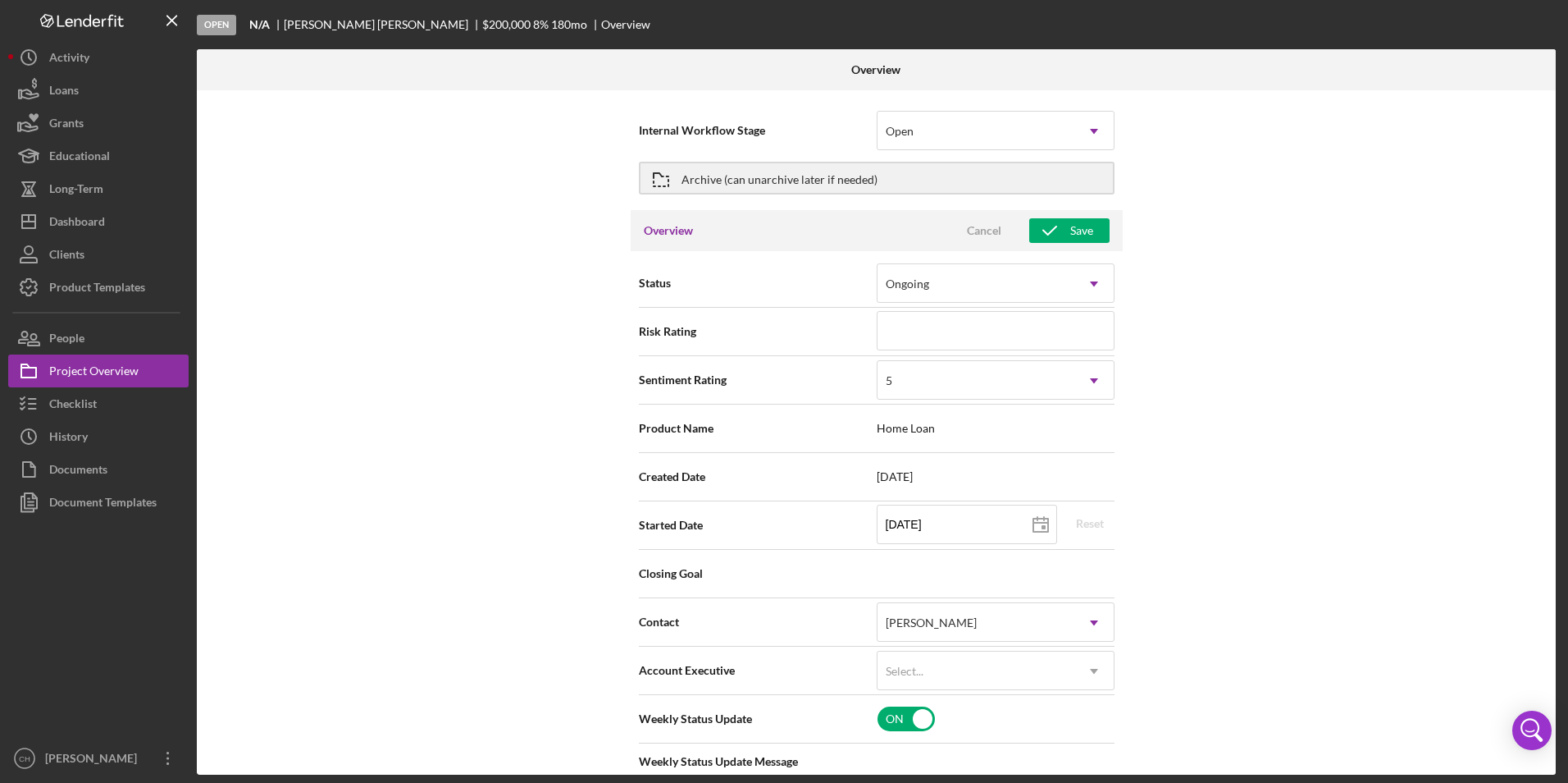
click at [1079, 231] on div "Save" at bounding box center [1081, 231] width 23 height 25
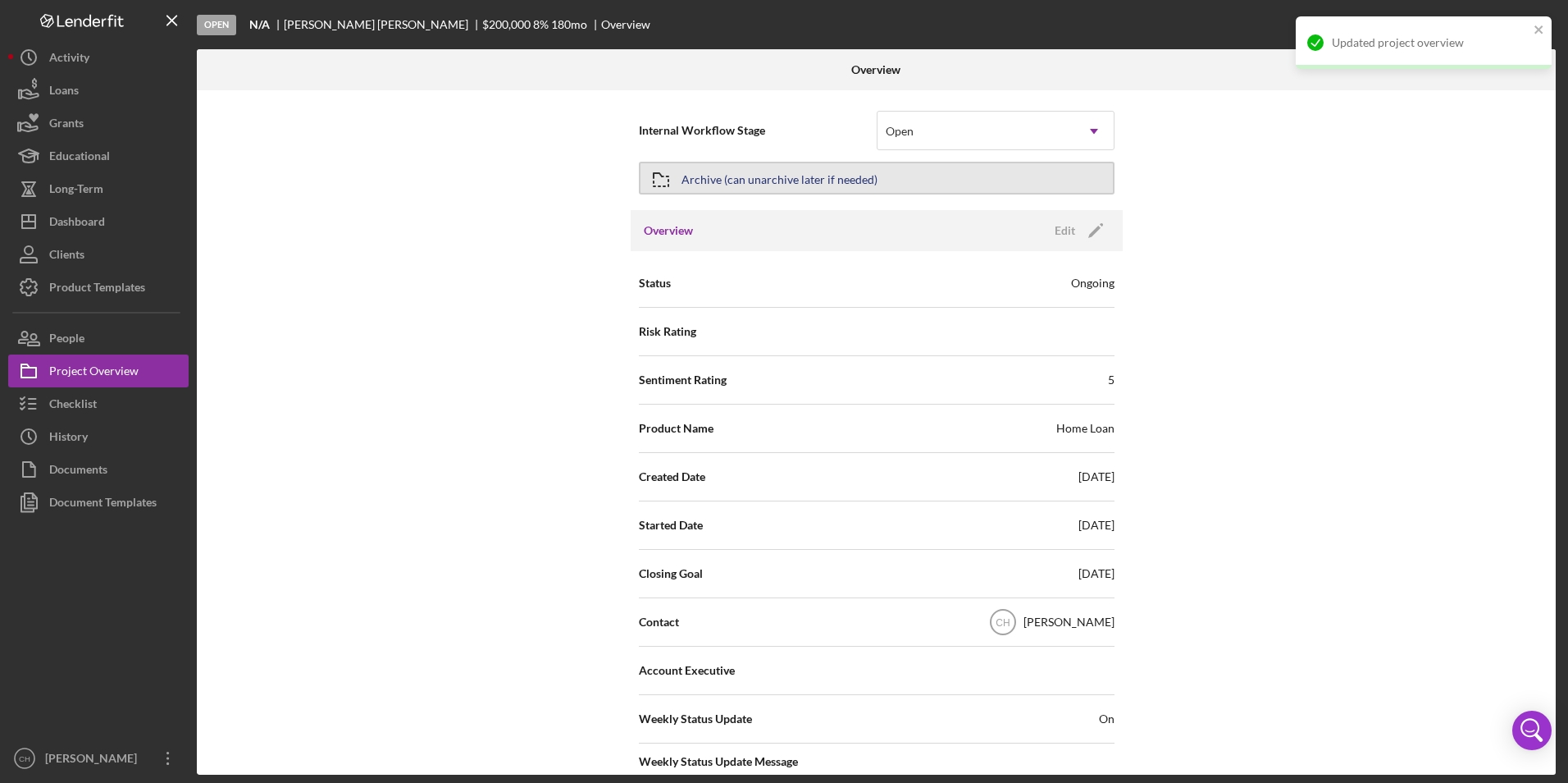
click at [765, 183] on div "Archive (can unarchive later if needed)" at bounding box center [779, 178] width 196 height 30
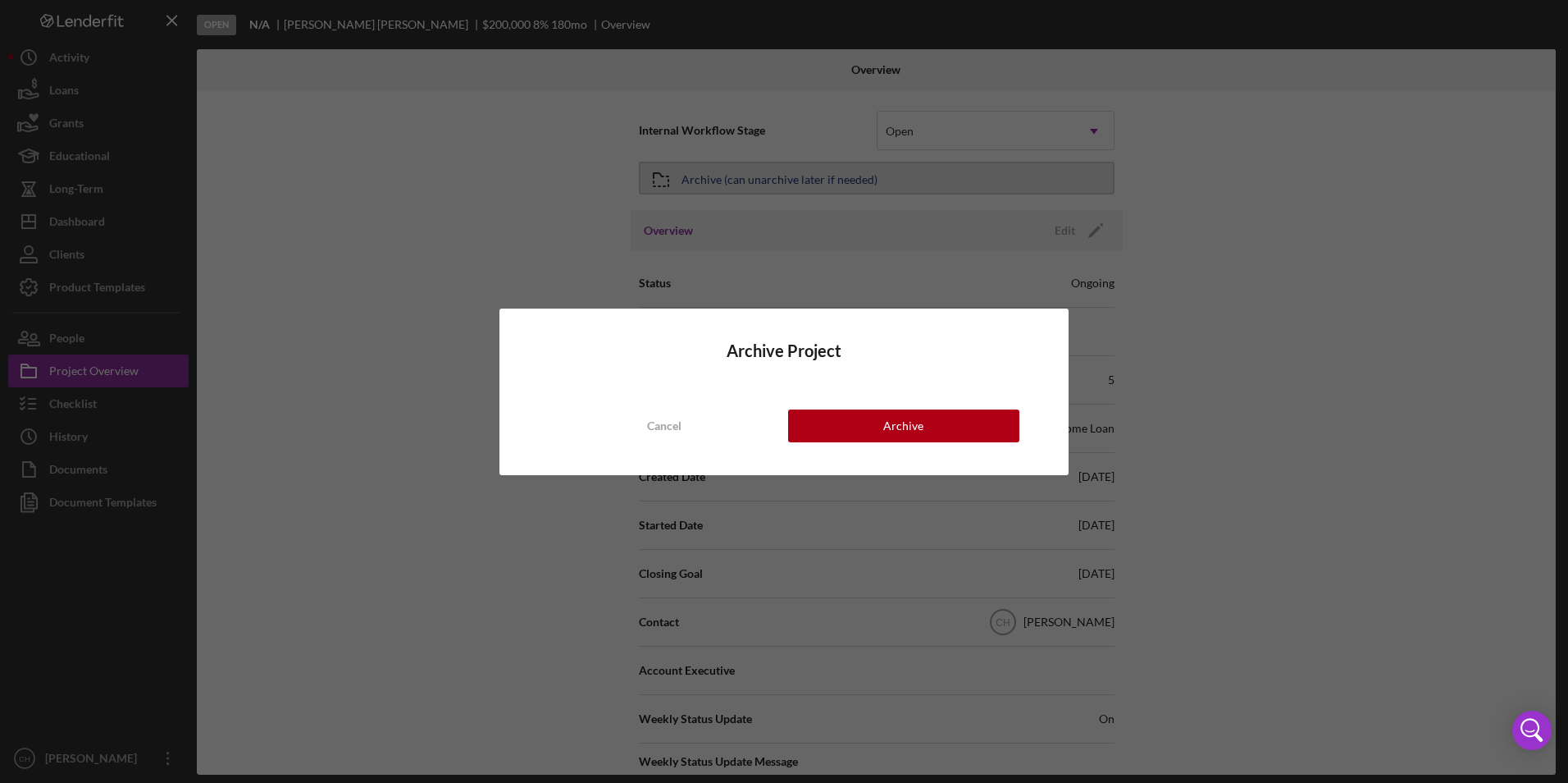
click at [765, 183] on div "Archive Project Cancel Archive" at bounding box center [784, 392] width 1568 height 783
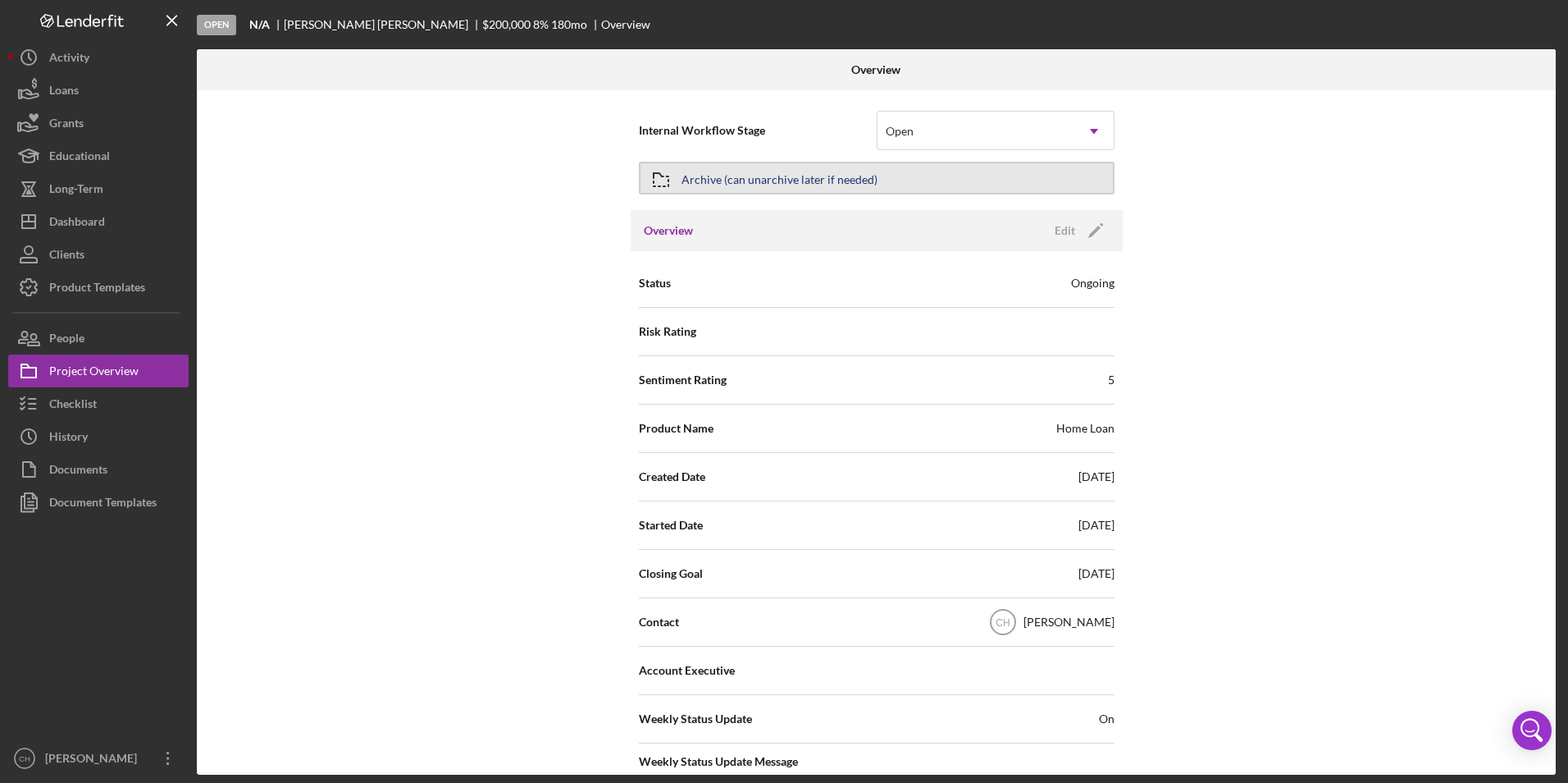
click at [766, 180] on div "Archive (can unarchive later if needed)" at bounding box center [779, 178] width 196 height 30
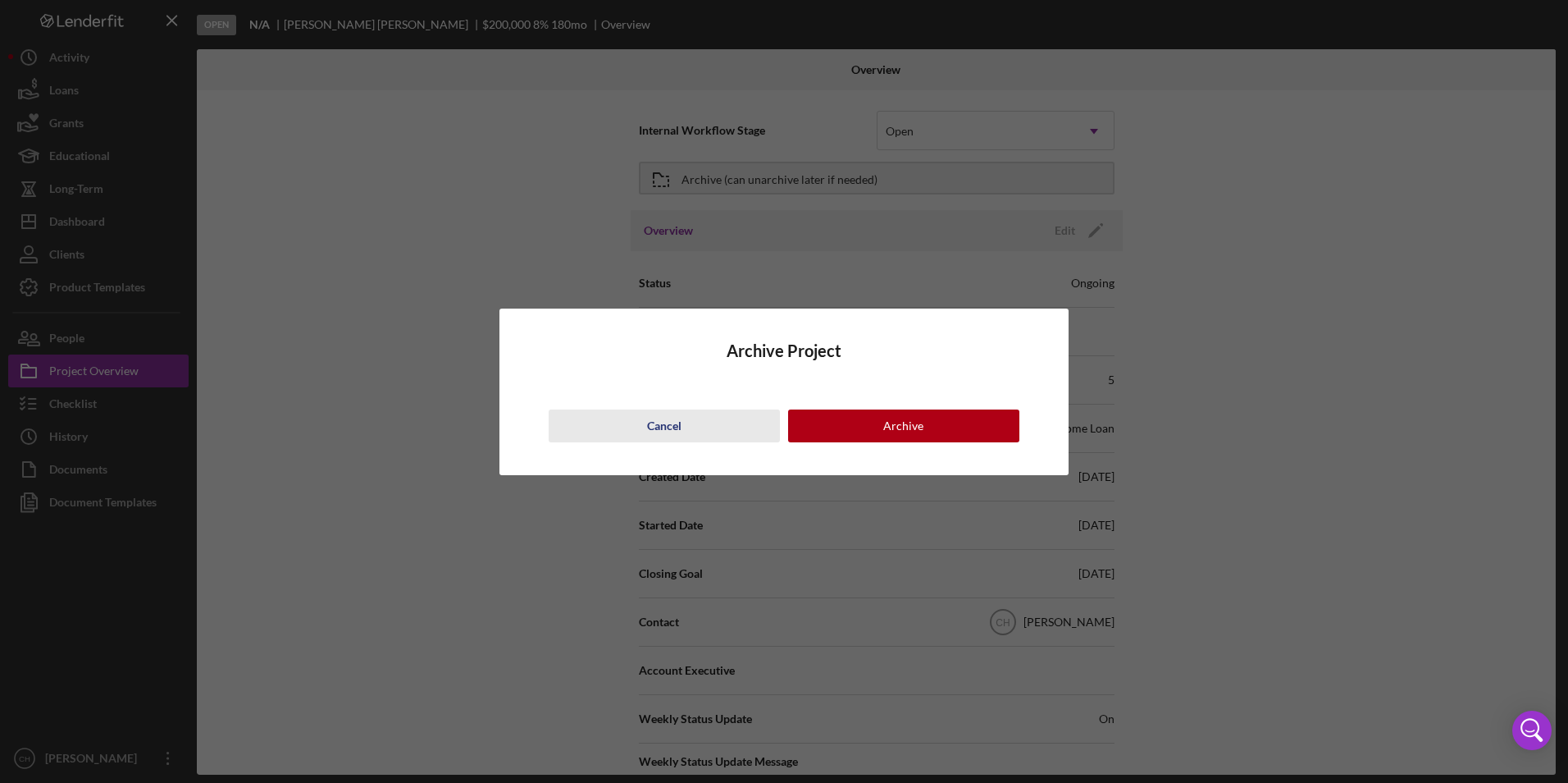
click at [677, 427] on div "Cancel" at bounding box center [664, 426] width 35 height 33
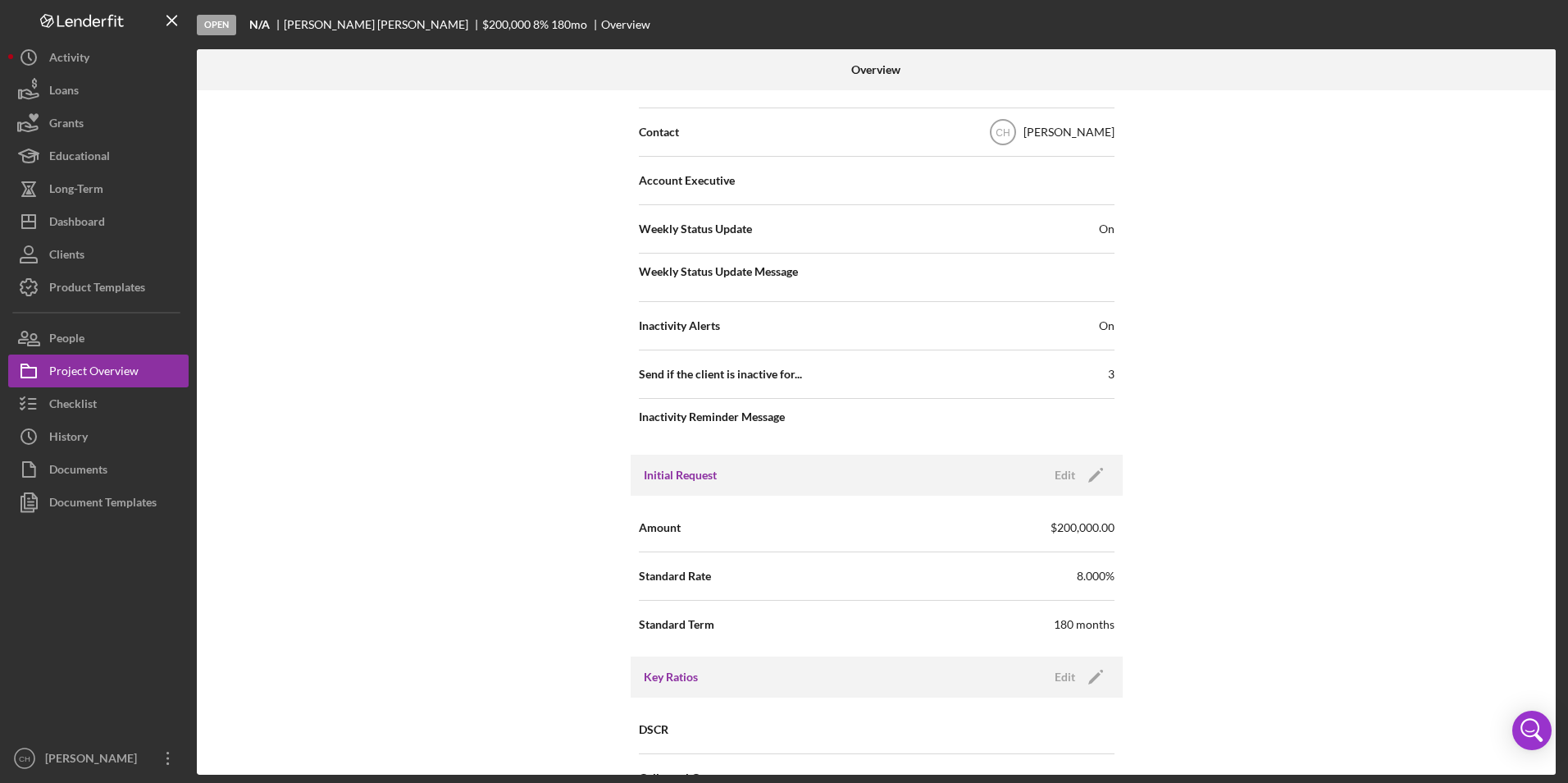
scroll to position [574, 0]
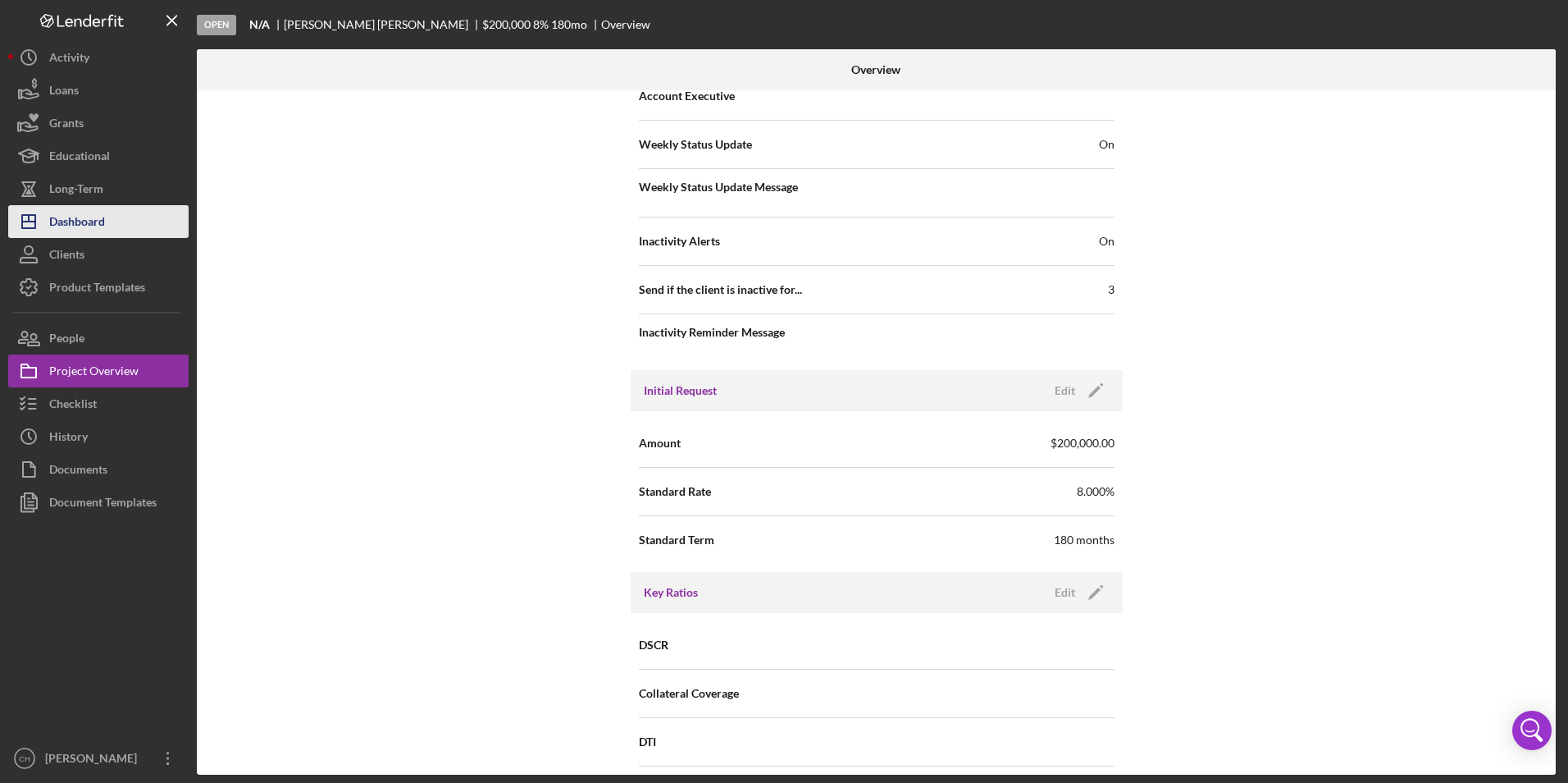
click at [96, 232] on div "Dashboard" at bounding box center [76, 223] width 55 height 37
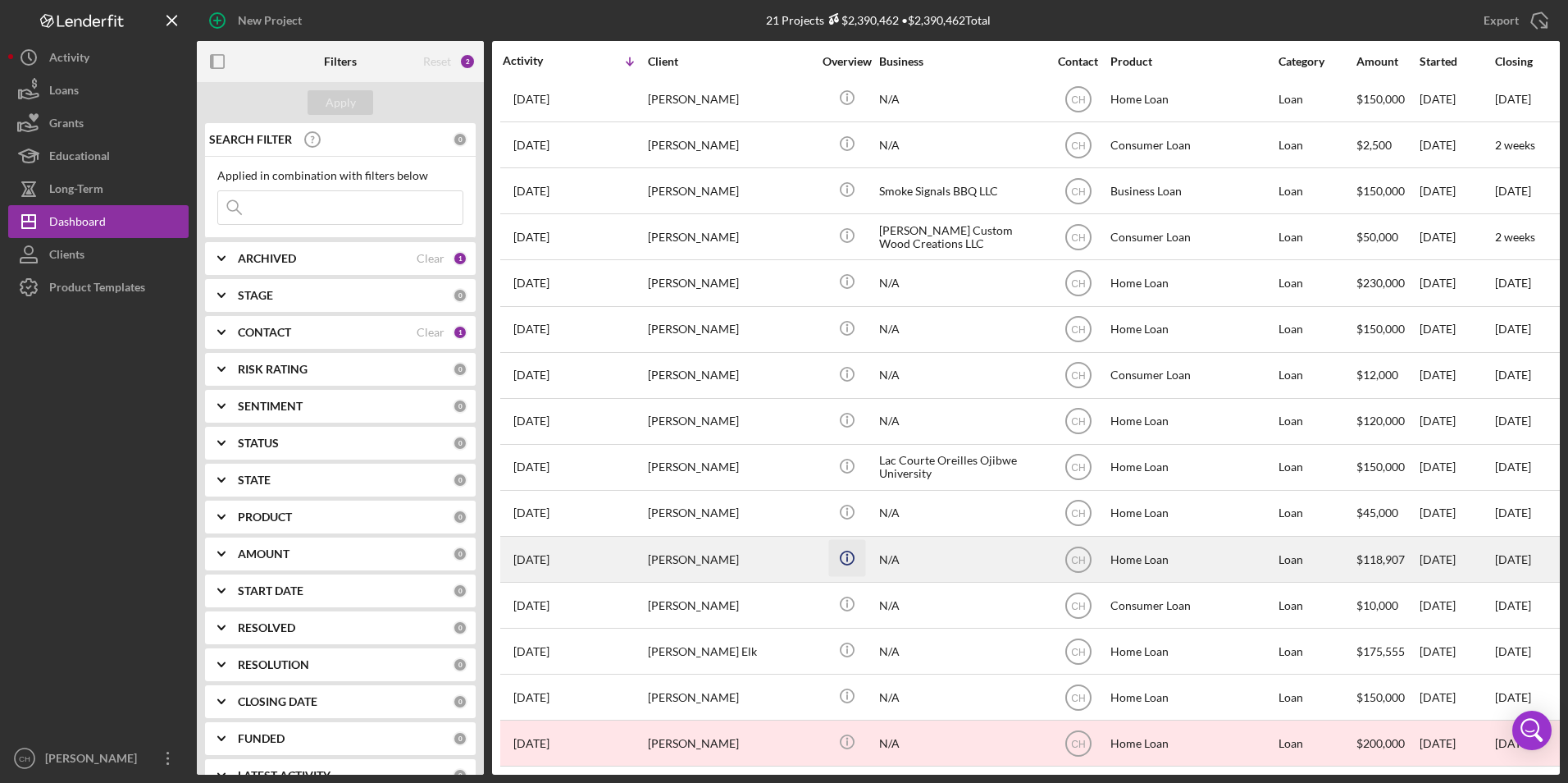
scroll to position [295, 0]
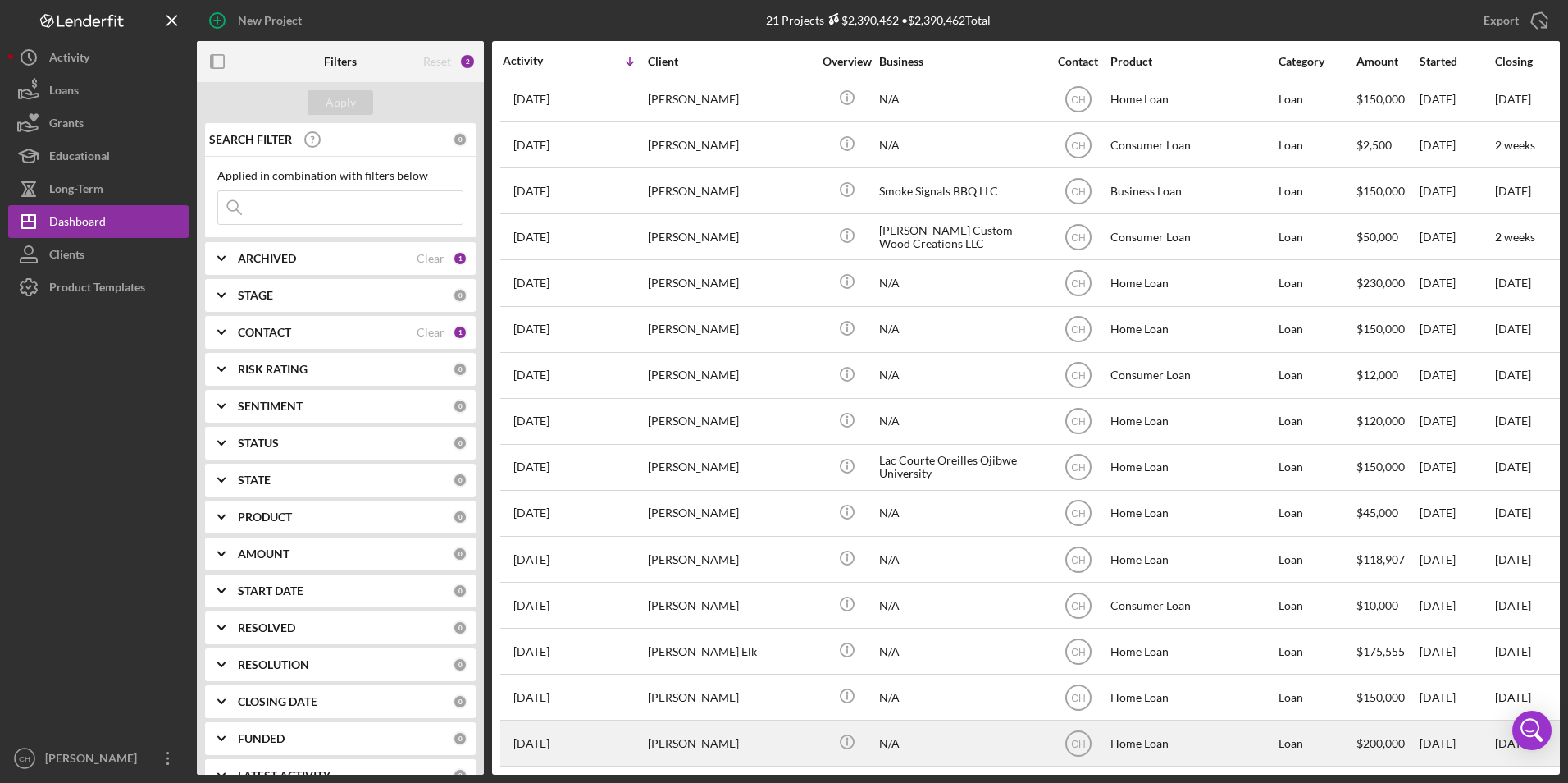
click at [711, 735] on div "[PERSON_NAME]" at bounding box center [730, 742] width 164 height 44
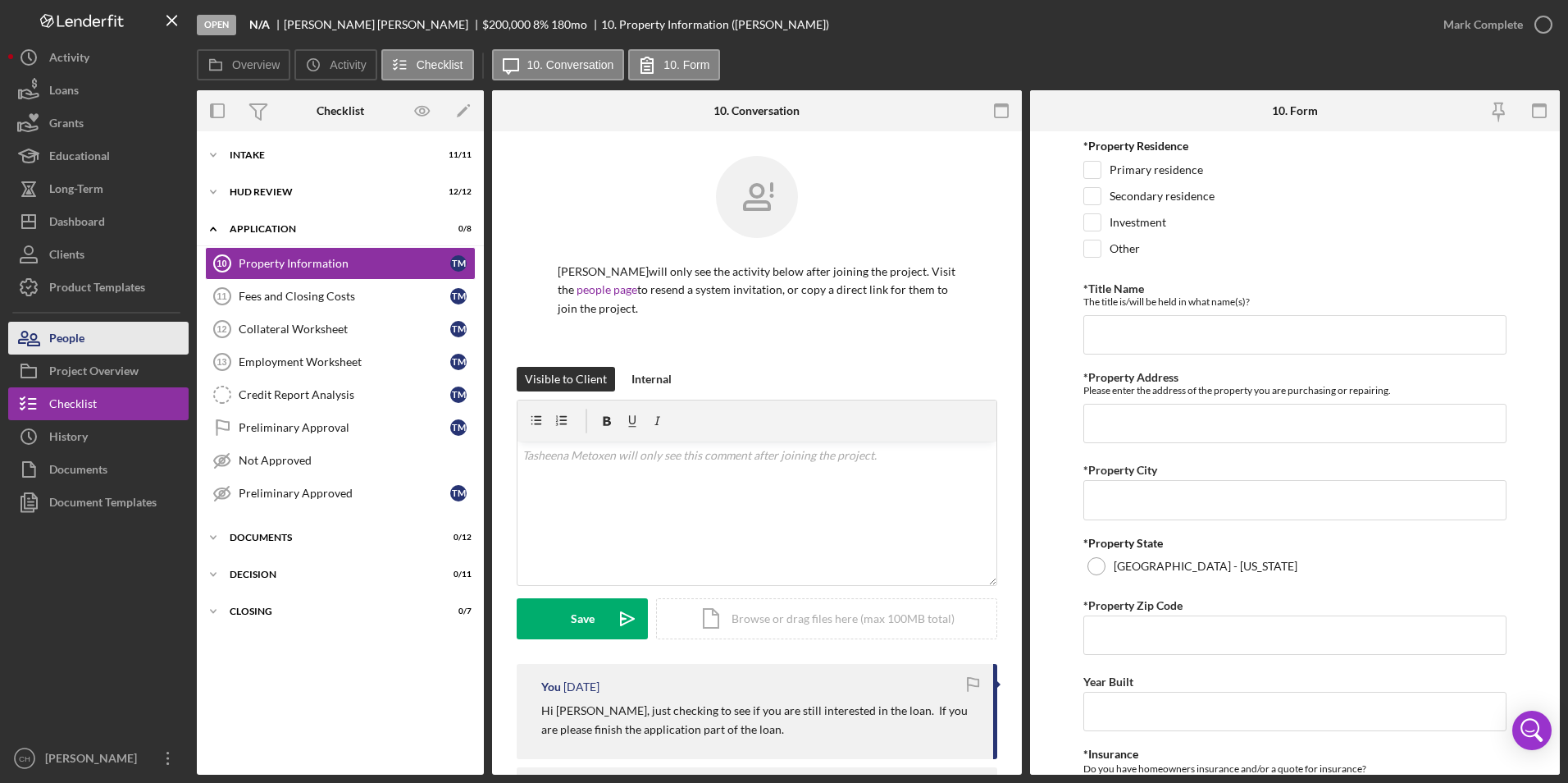
click at [108, 338] on button "People" at bounding box center [98, 339] width 180 height 33
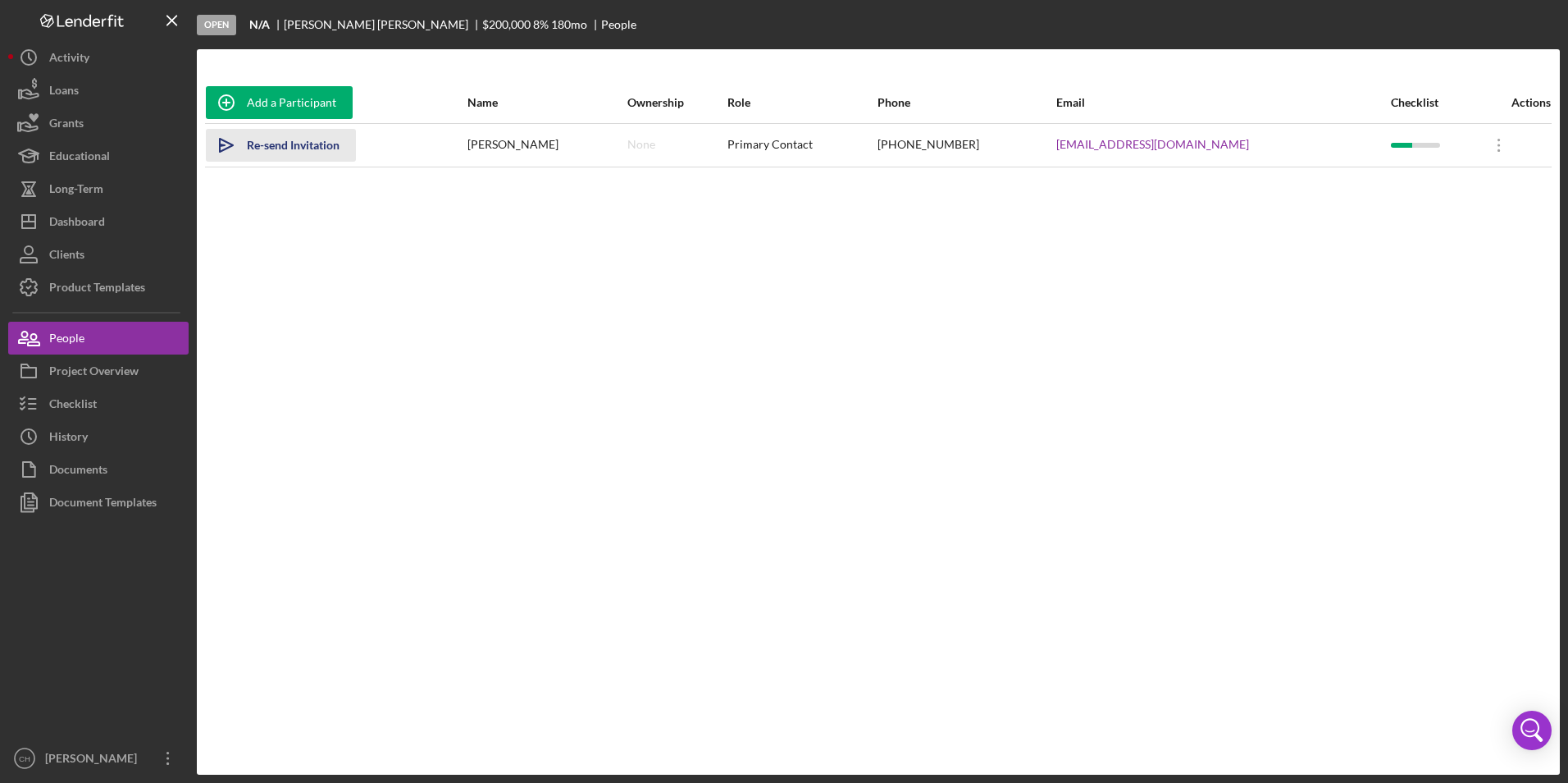
click at [308, 143] on div "Re-send Invitation" at bounding box center [293, 146] width 93 height 33
click at [260, 145] on div "Sent" at bounding box center [258, 146] width 23 height 33
click at [79, 224] on div "Dashboard" at bounding box center [76, 223] width 55 height 37
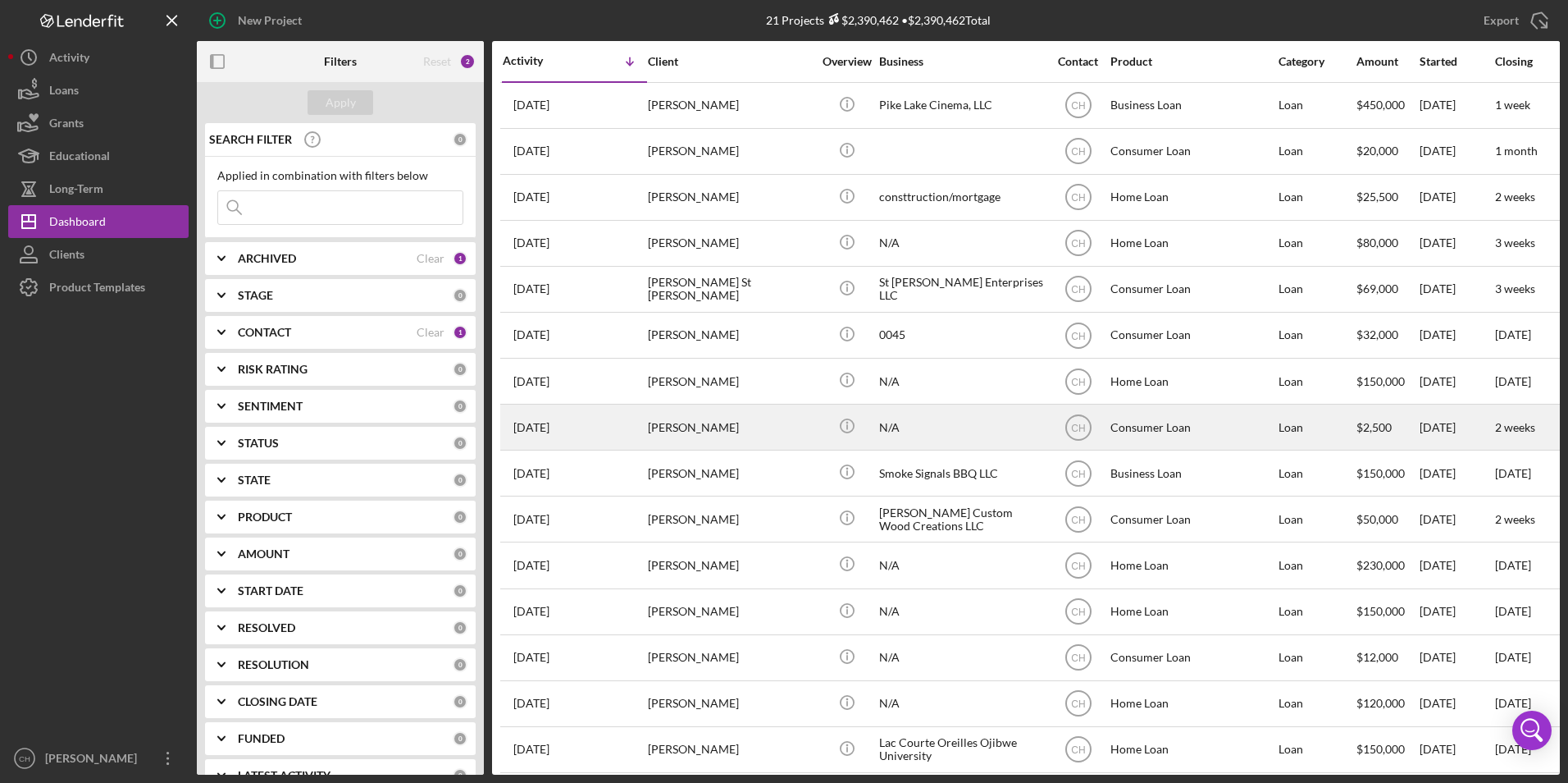
click at [766, 416] on div "[PERSON_NAME]" at bounding box center [730, 427] width 164 height 44
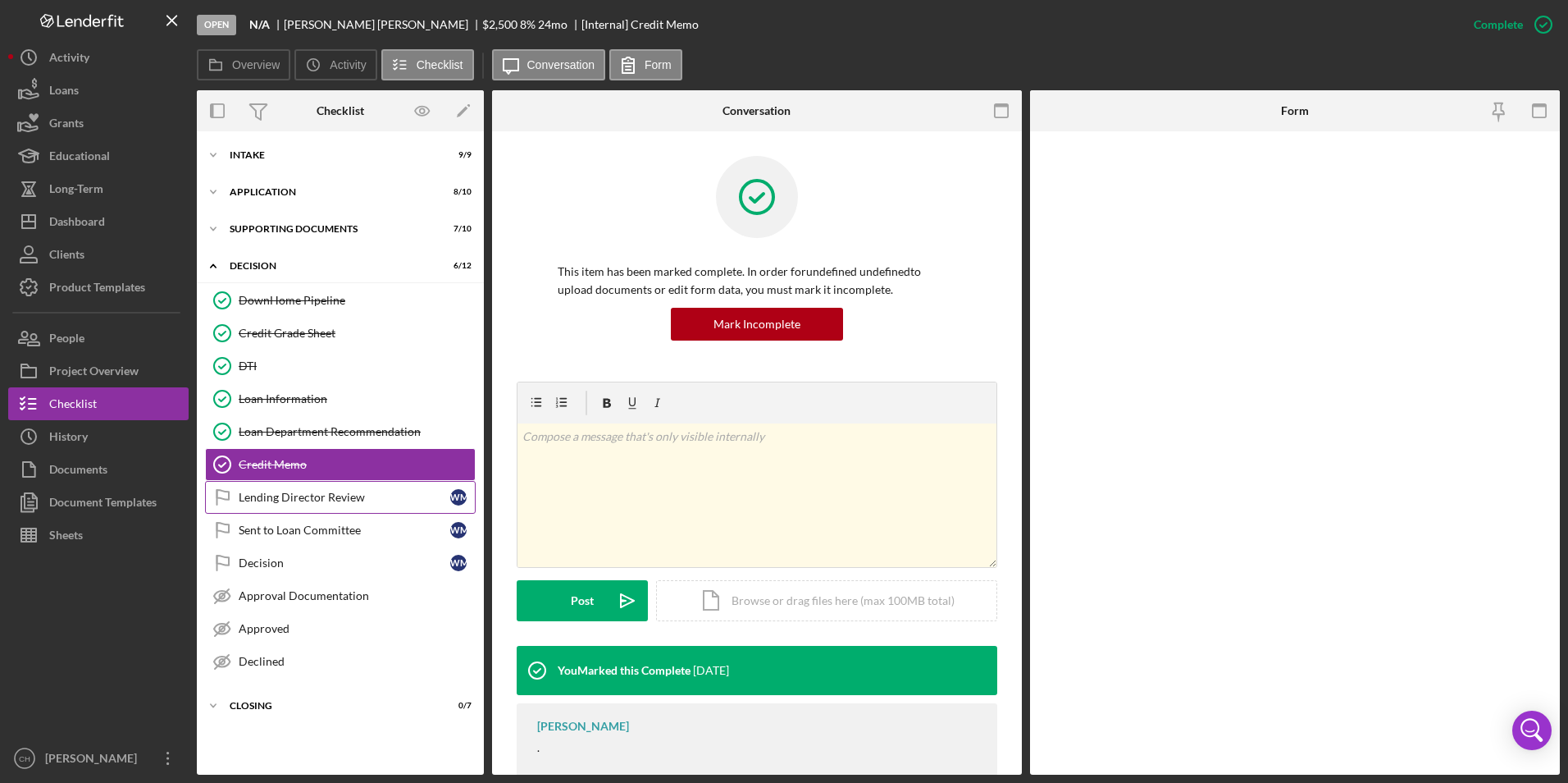
click at [304, 493] on div "Lending Director Review" at bounding box center [344, 497] width 212 height 13
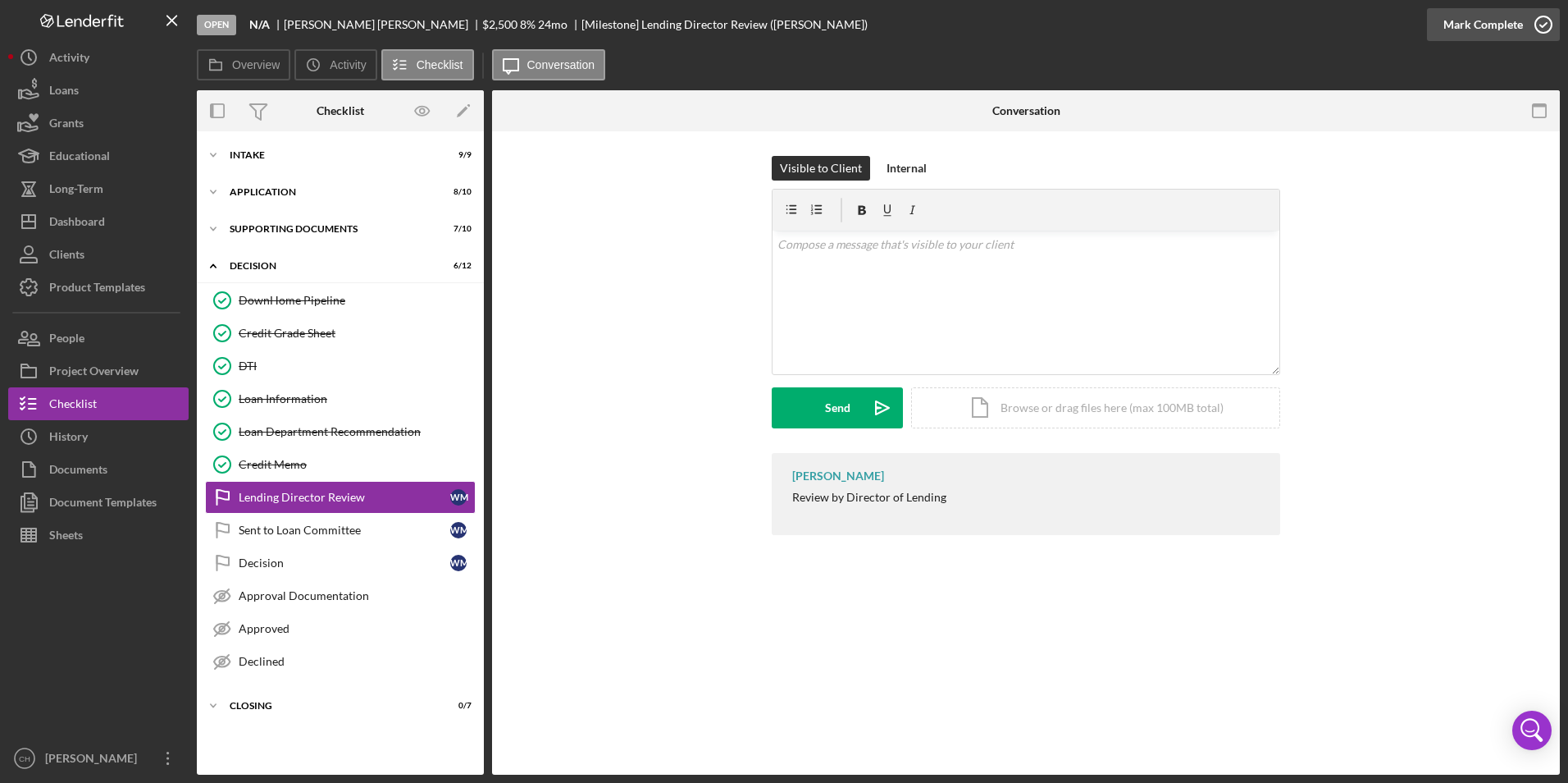
click at [1469, 25] on div "Mark Complete" at bounding box center [1483, 25] width 79 height 33
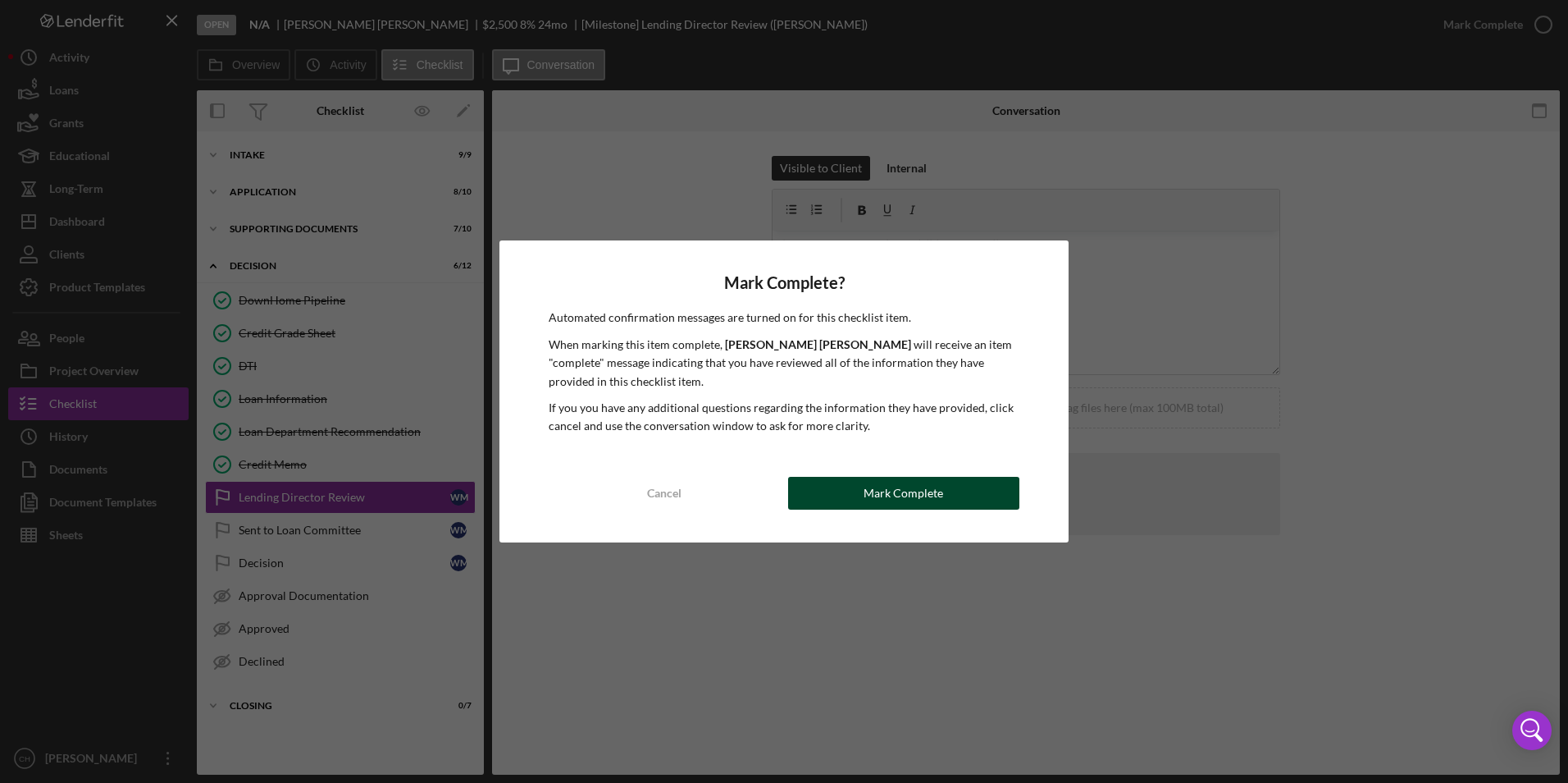
click at [889, 489] on div "Mark Complete" at bounding box center [904, 493] width 79 height 33
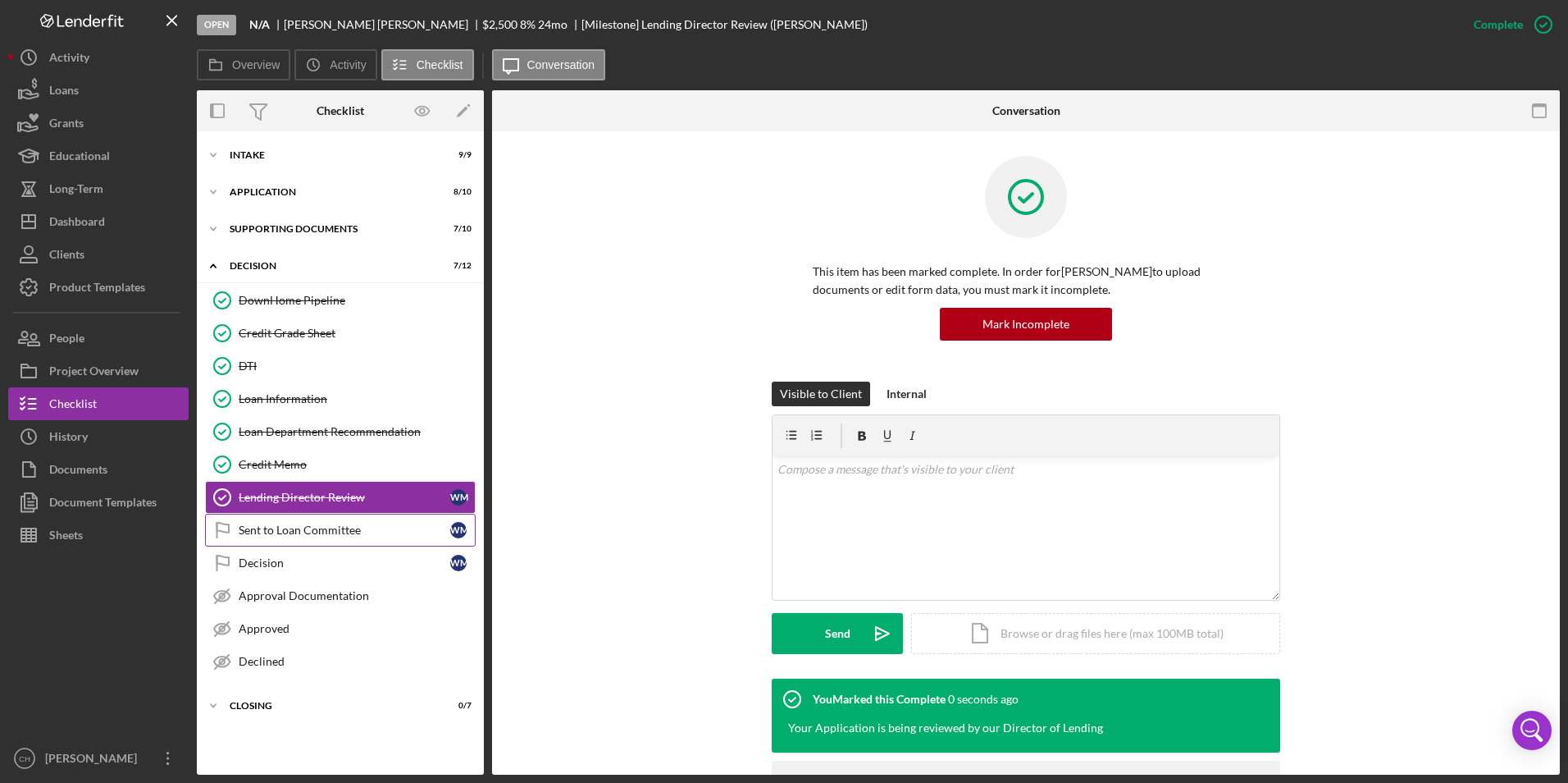
click at [350, 532] on div "Sent to Loan Committee" at bounding box center [344, 530] width 212 height 13
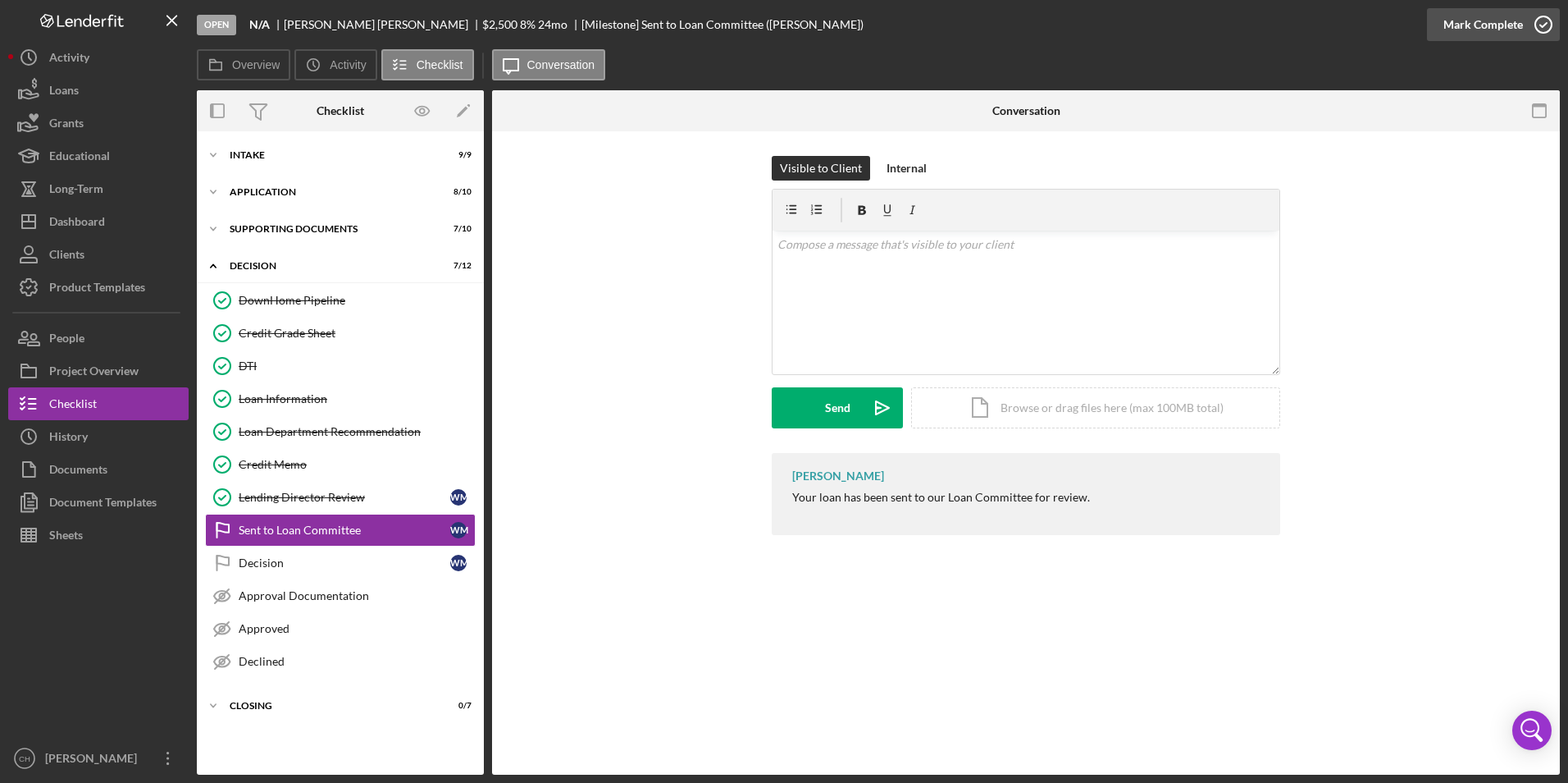
click at [1486, 23] on div "Mark Complete" at bounding box center [1483, 25] width 79 height 33
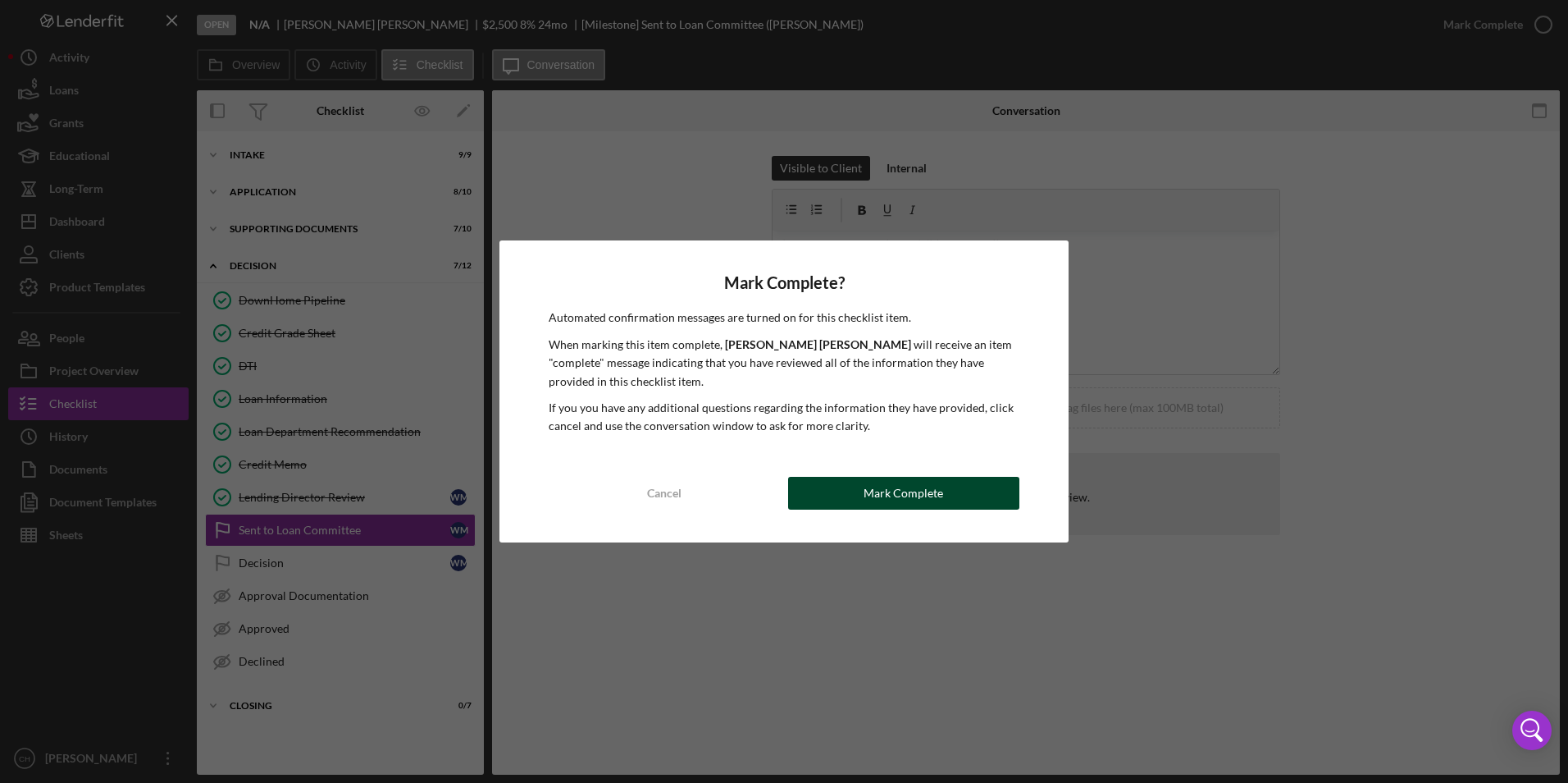
click at [853, 484] on button "Mark Complete" at bounding box center [903, 493] width 231 height 33
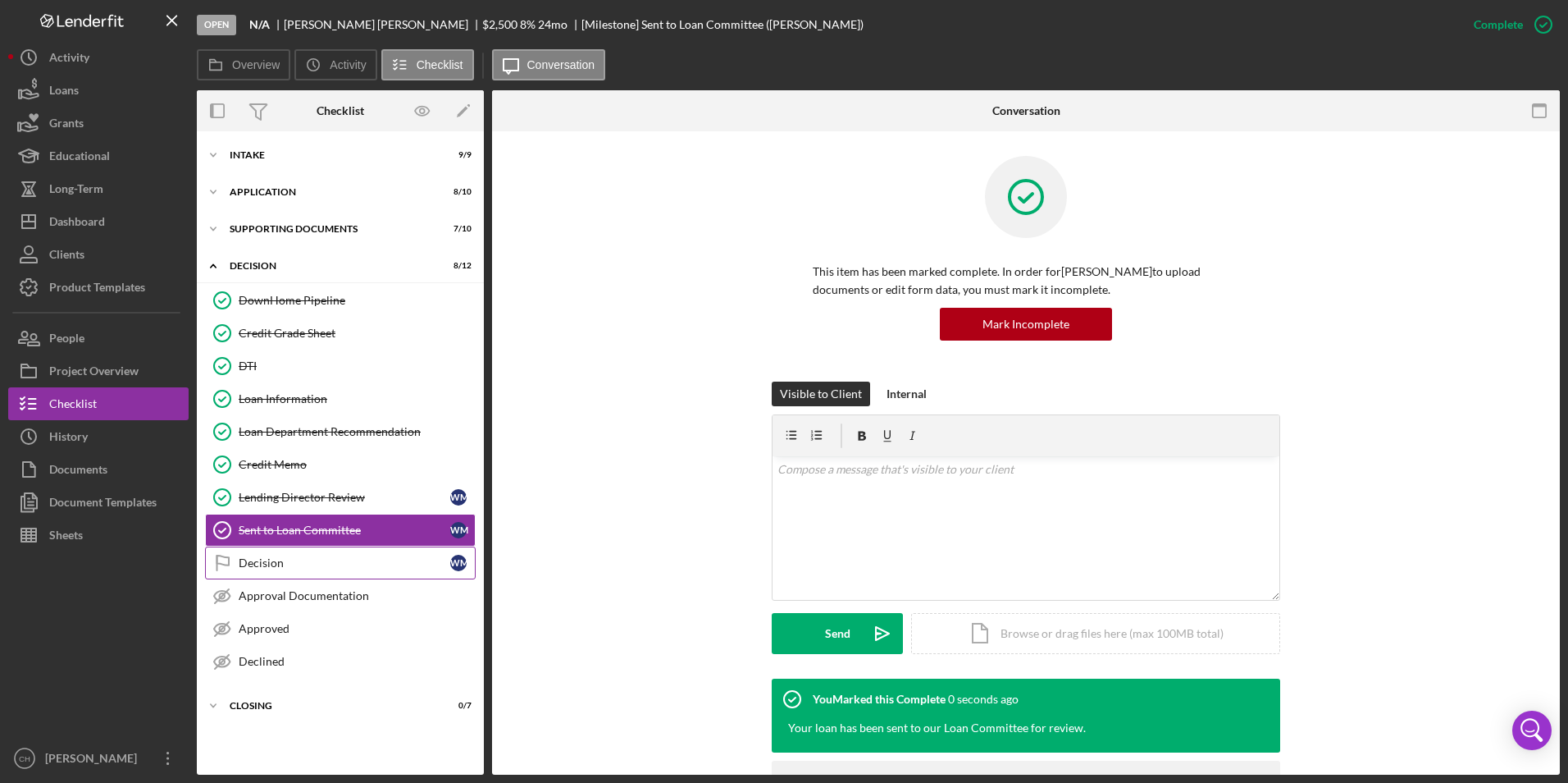
click at [287, 574] on link "Decision Decision [PERSON_NAME]" at bounding box center [340, 563] width 271 height 33
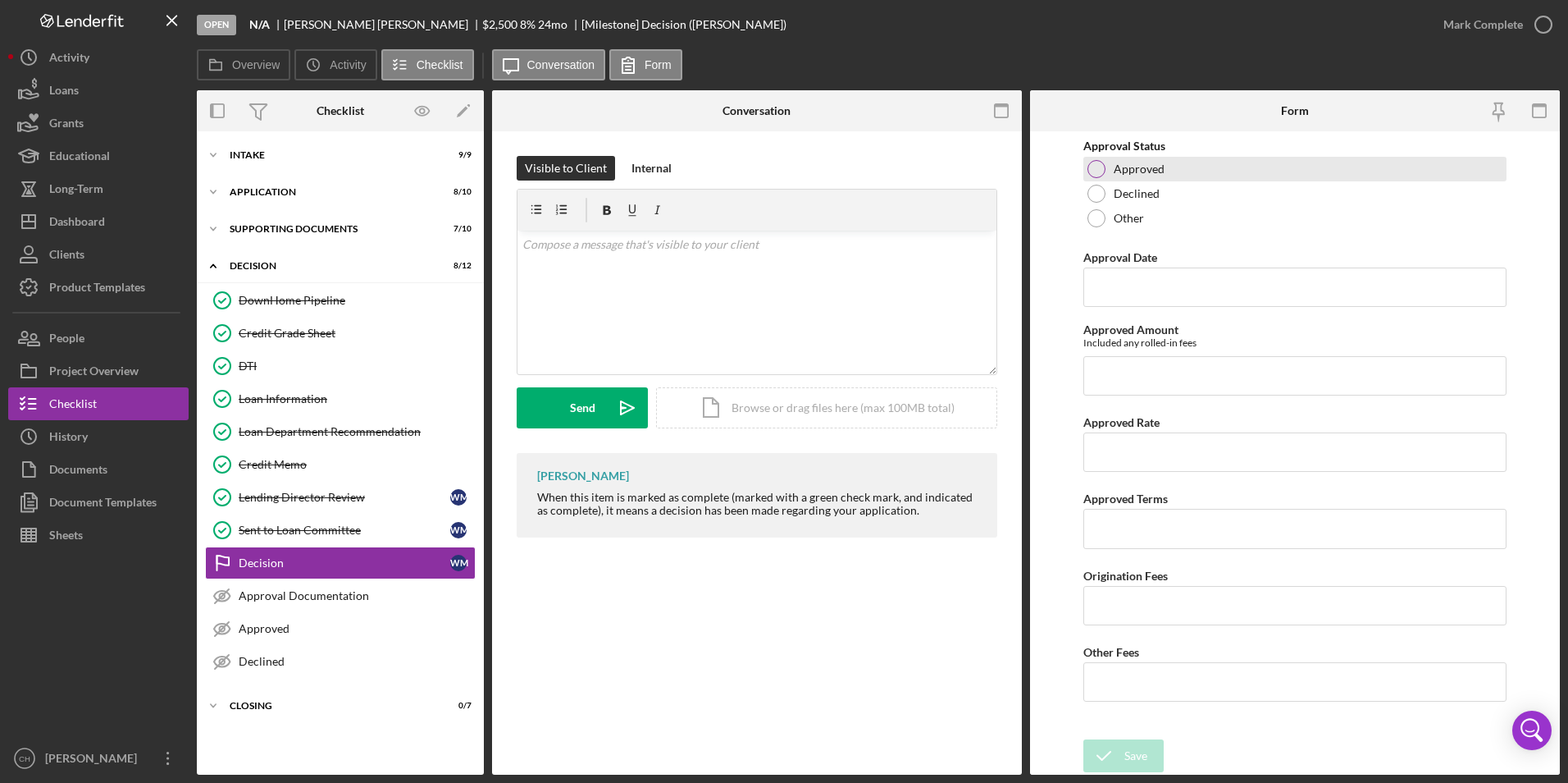
click at [1093, 171] on div at bounding box center [1096, 169] width 18 height 18
click at [1123, 293] on input "Approval Date" at bounding box center [1295, 287] width 424 height 40
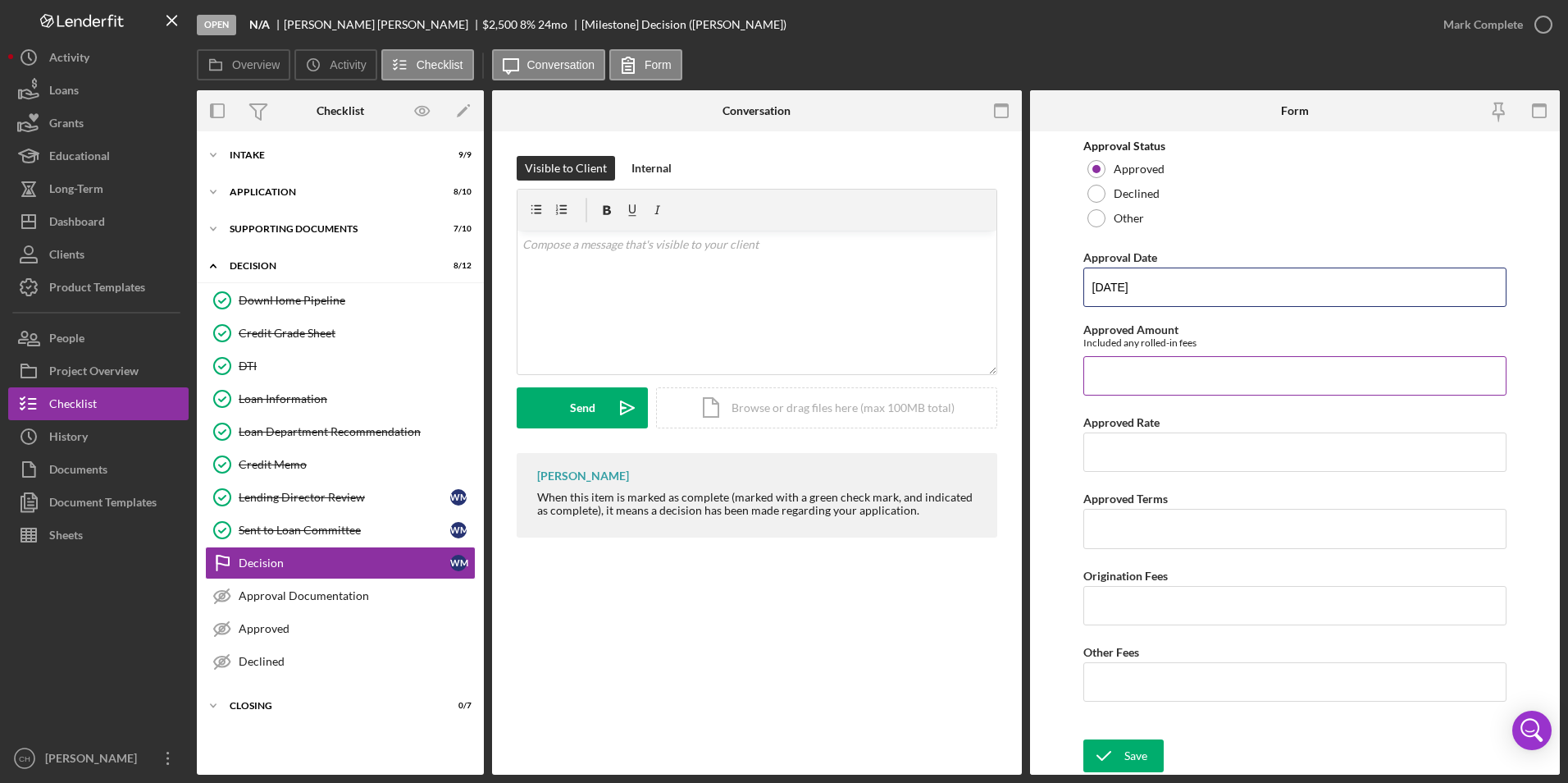
type input "[DATE]"
click at [1166, 357] on input "Approved Amount" at bounding box center [1295, 376] width 424 height 40
type input "$2,575"
click at [1120, 445] on input "Approved Rate" at bounding box center [1295, 452] width 424 height 40
click at [60, 225] on div "Dashboard" at bounding box center [76, 223] width 55 height 37
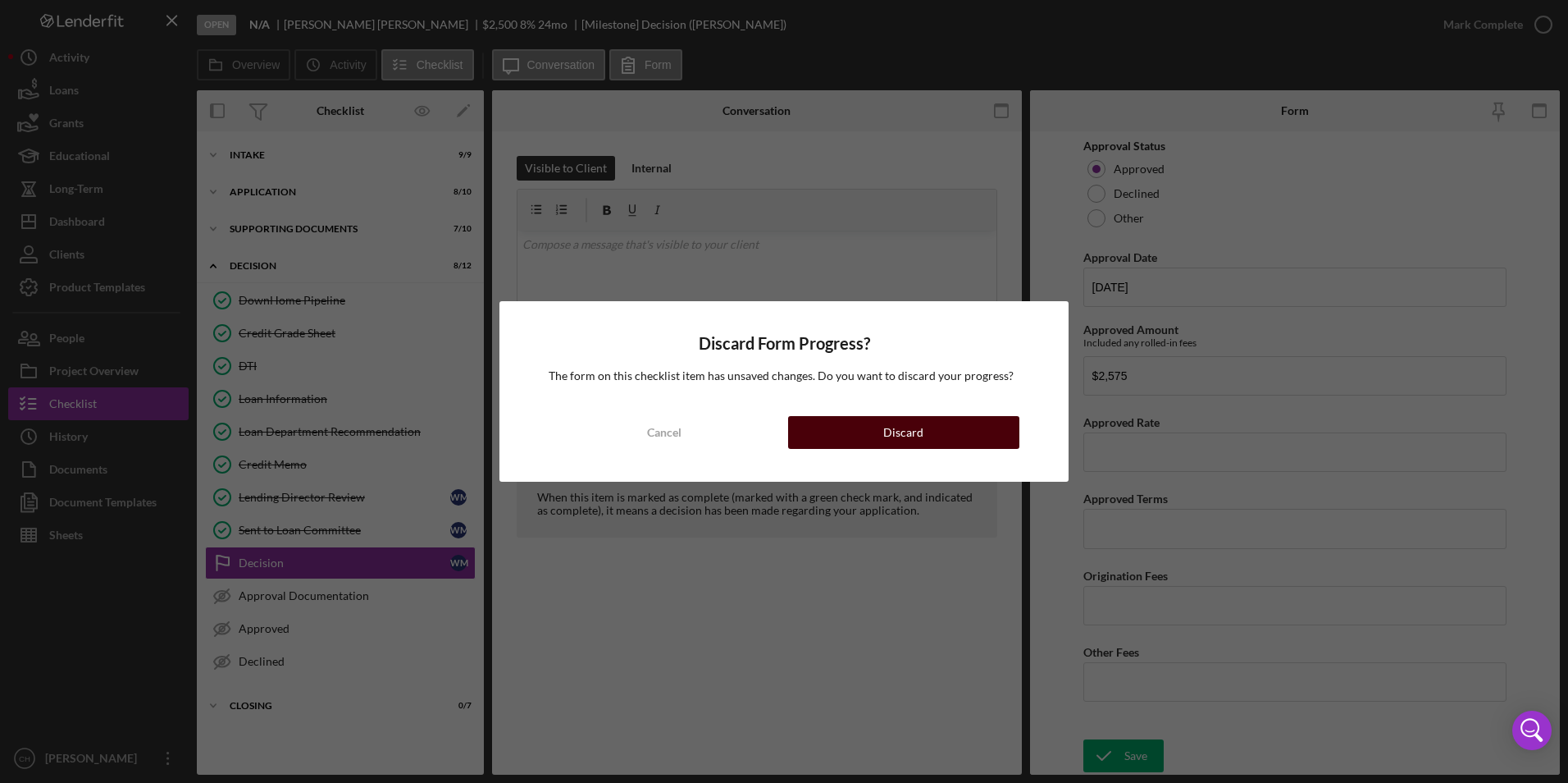
click at [889, 427] on div "Discard" at bounding box center [903, 433] width 41 height 33
